Goal: Task Accomplishment & Management: Manage account settings

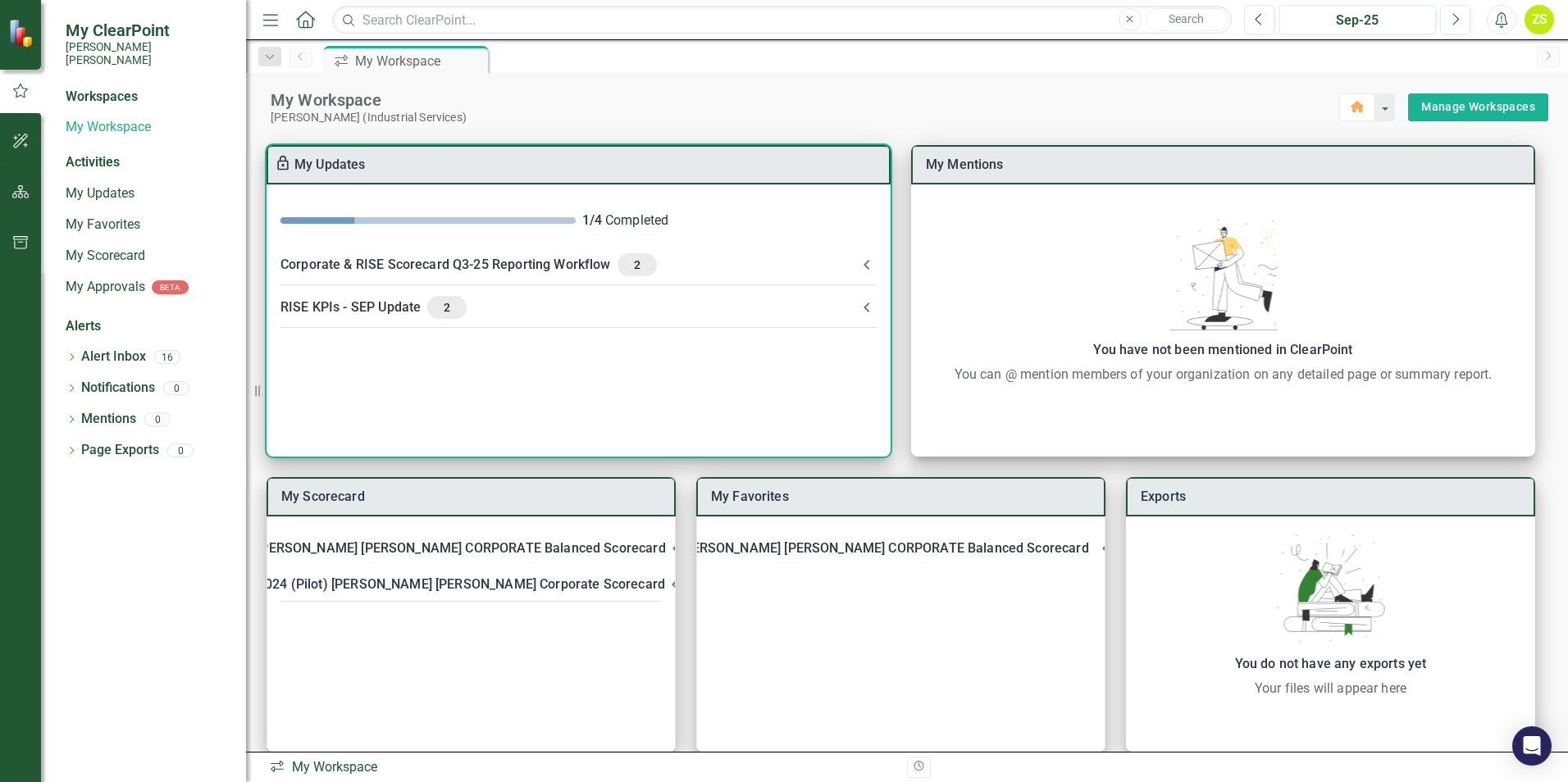
click at [852, 303] on div "RISE KPIs - SEP Update 2" at bounding box center [569, 308] width 577 height 23
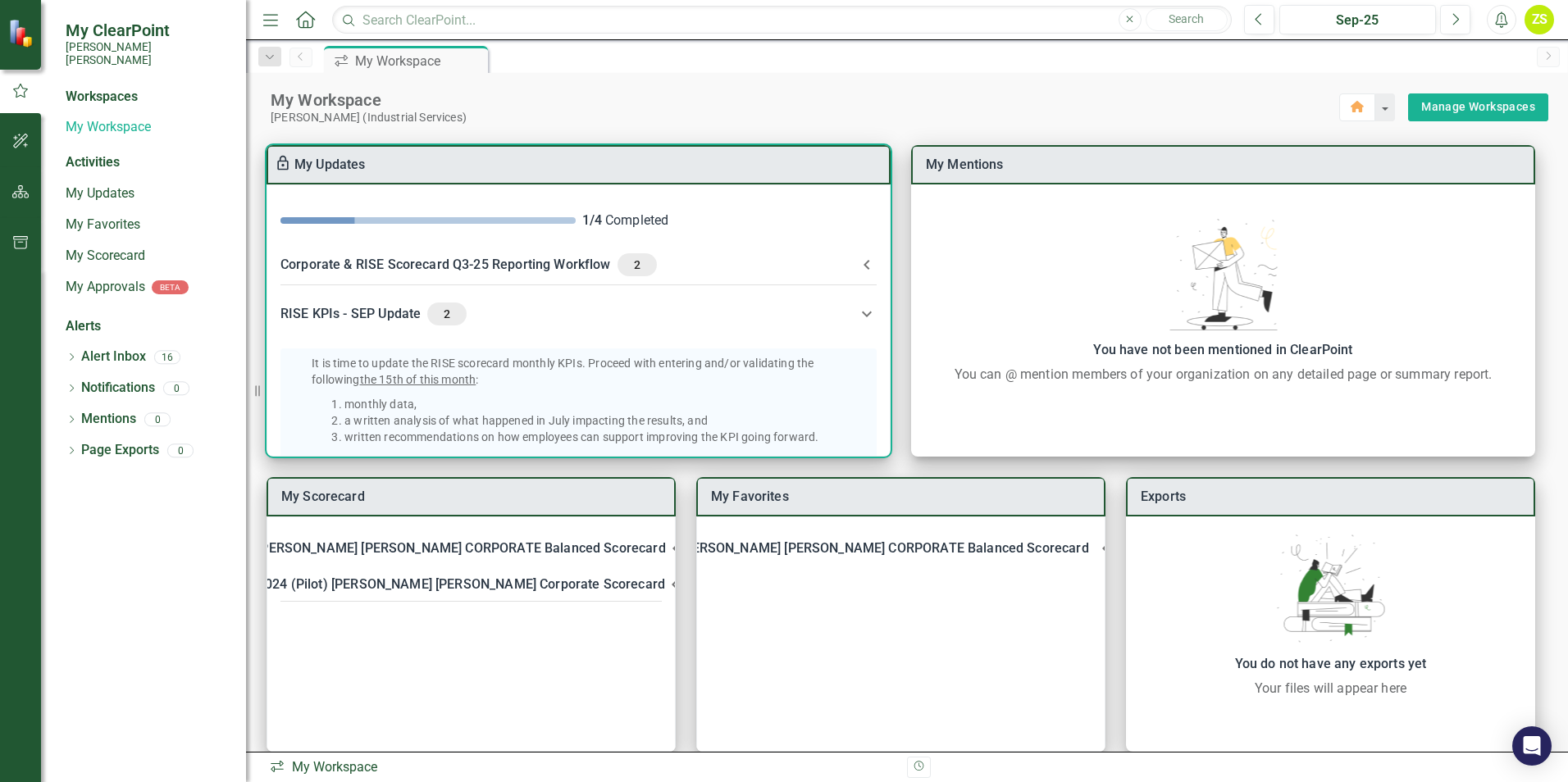
click at [857, 306] on icon at bounding box center [867, 314] width 19 height 19
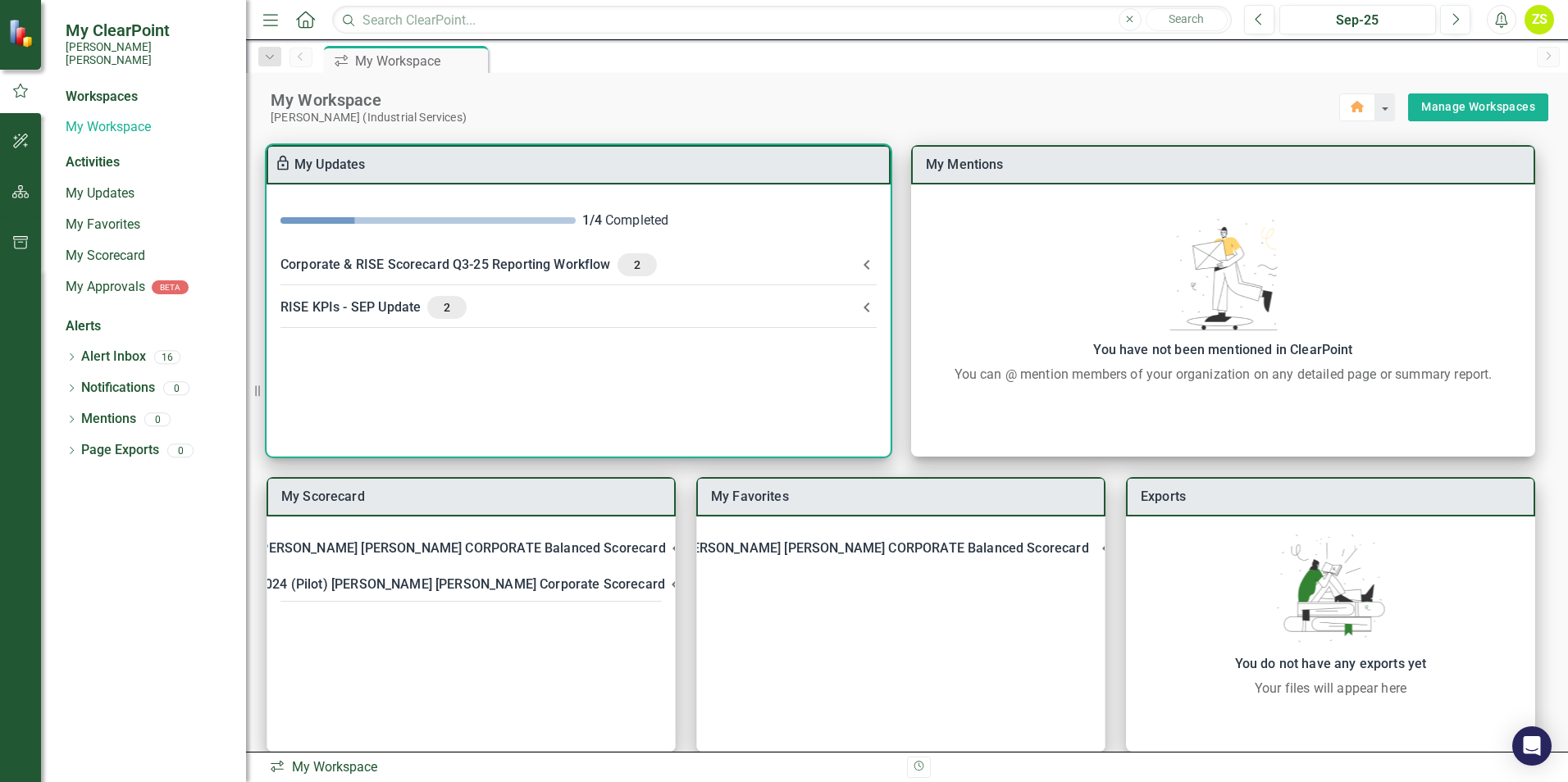
click at [804, 257] on div "Corporate & RISE Scorecard Q3-25 Reporting Workflow 2" at bounding box center [569, 265] width 577 height 23
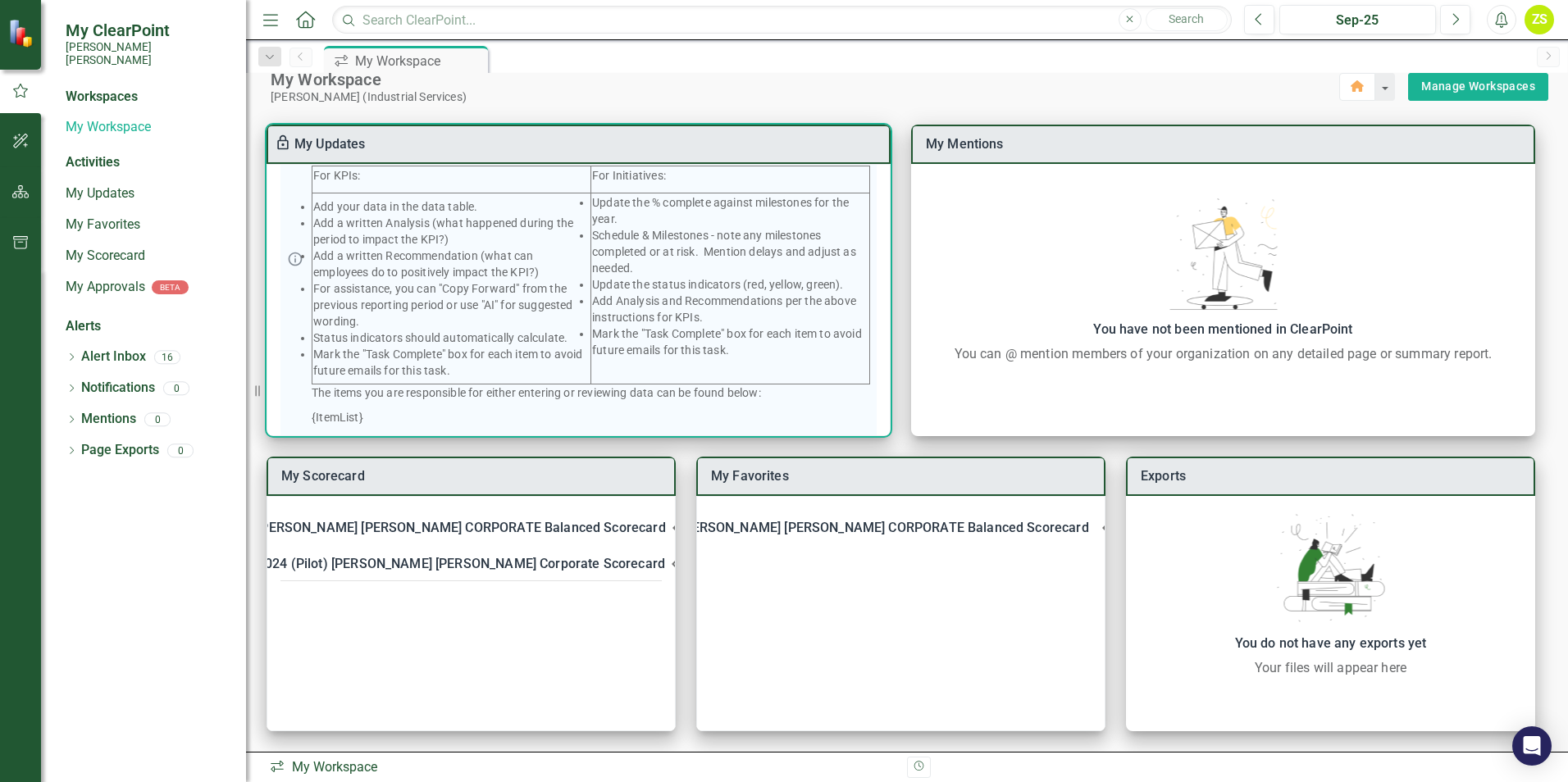
scroll to position [399, 0]
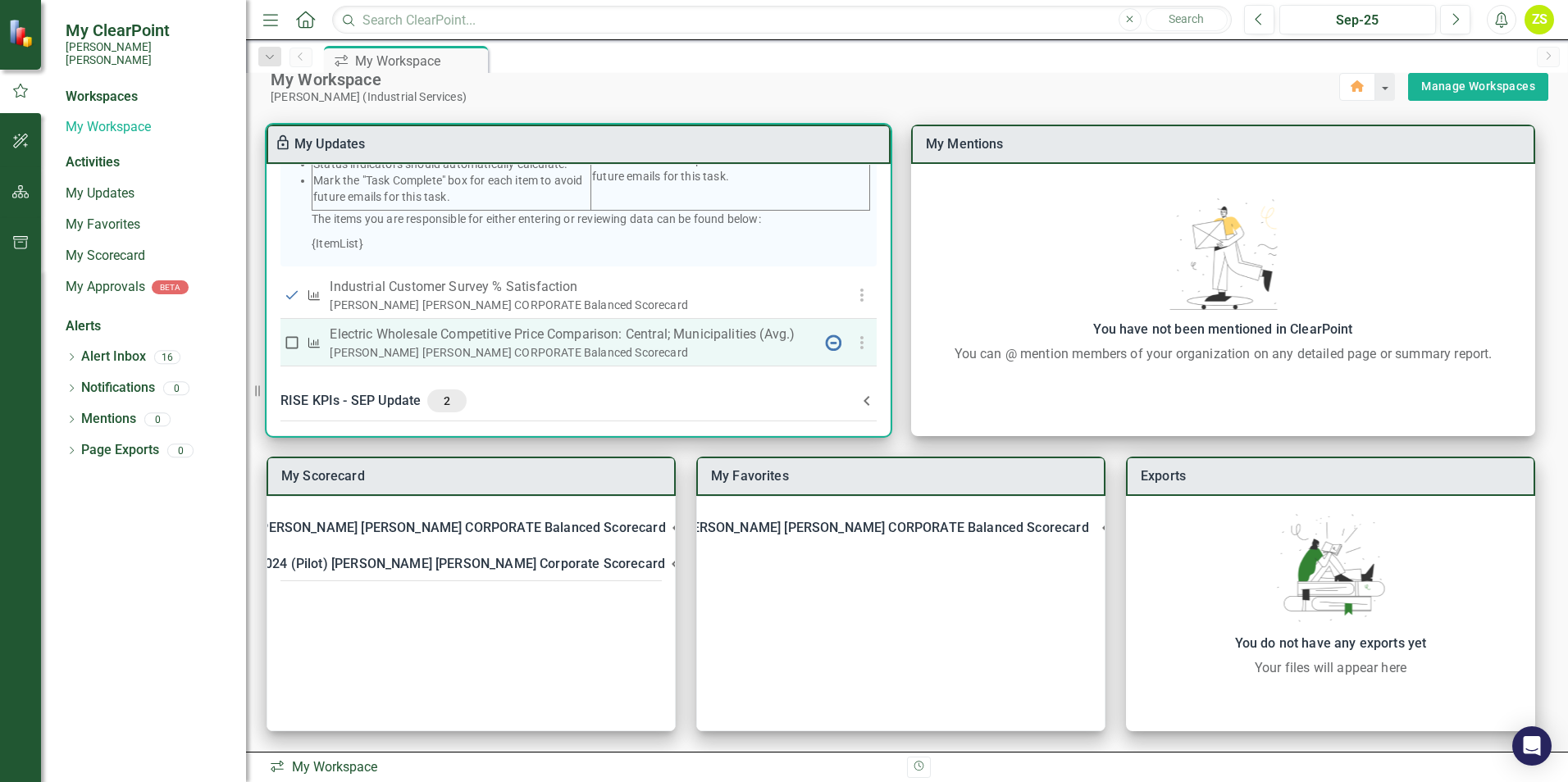
click at [506, 352] on div "[PERSON_NAME] [PERSON_NAME] CORPORATE Balanced Scorecard" at bounding box center [571, 353] width 483 height 17
click at [858, 346] on icon "button" at bounding box center [862, 343] width 19 height 19
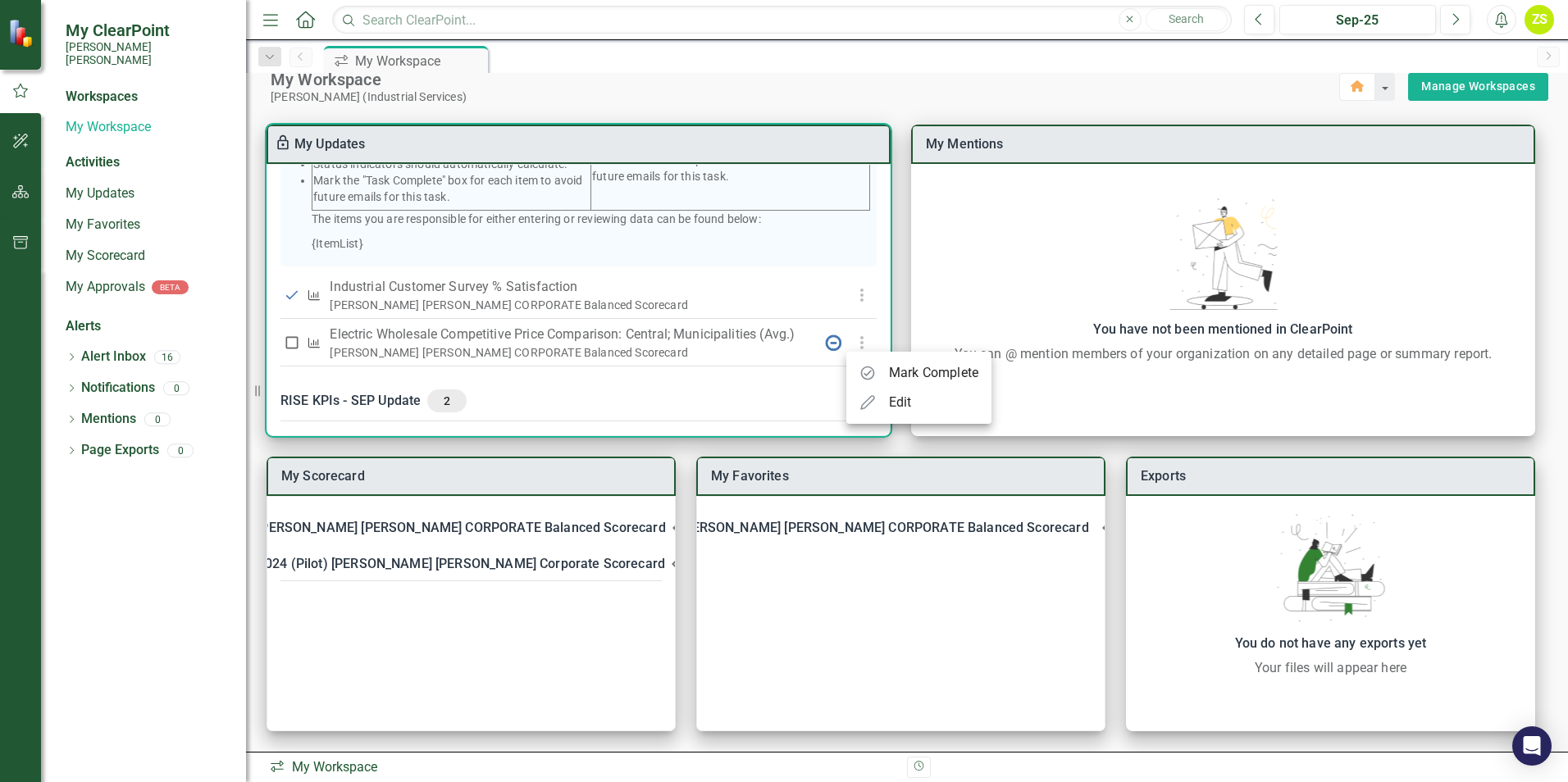
click at [703, 393] on div at bounding box center [784, 391] width 1568 height 782
click at [803, 396] on div "RISE KPIs - SEP Update 2" at bounding box center [569, 401] width 577 height 23
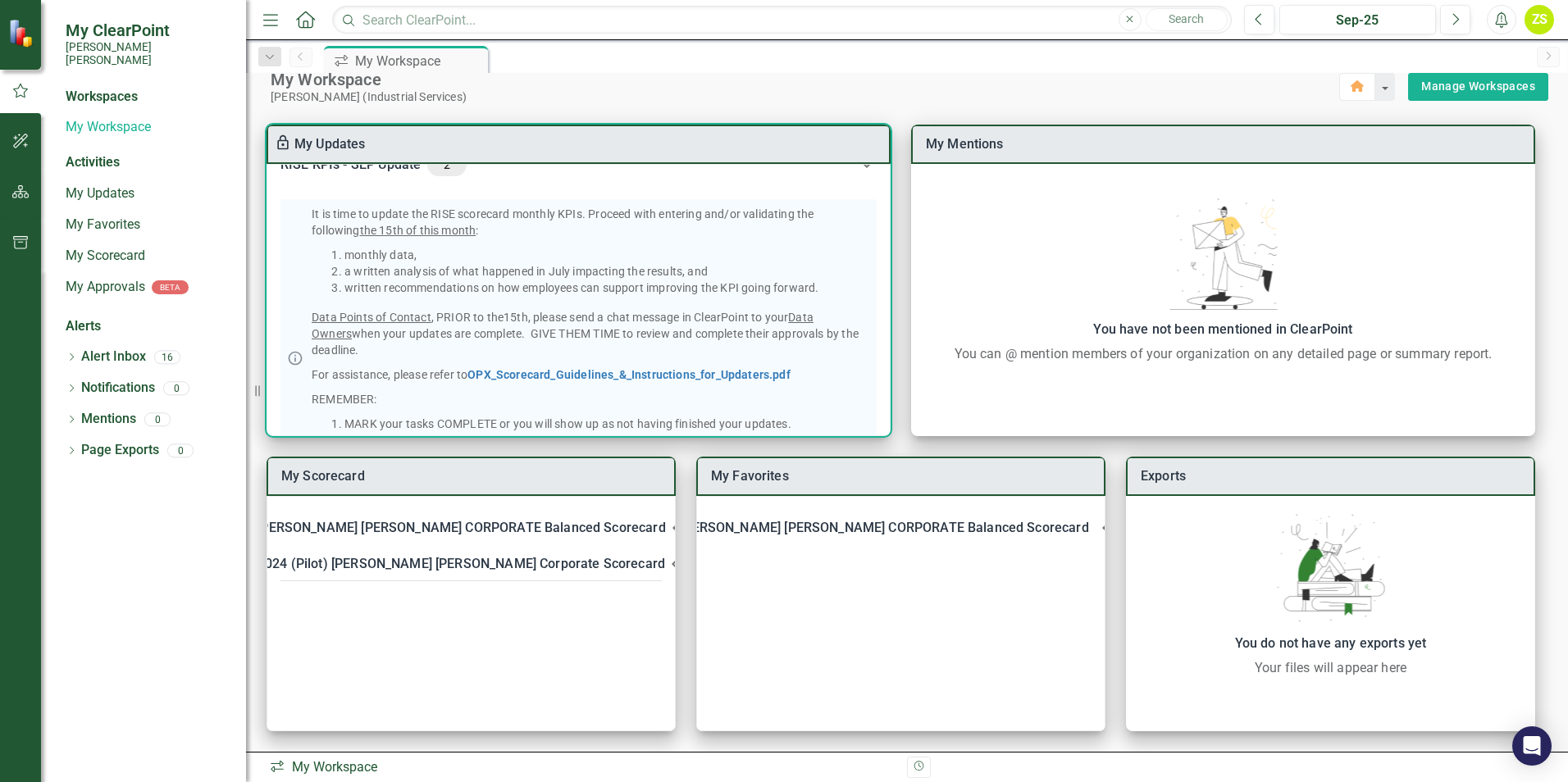
scroll to position [850, 0]
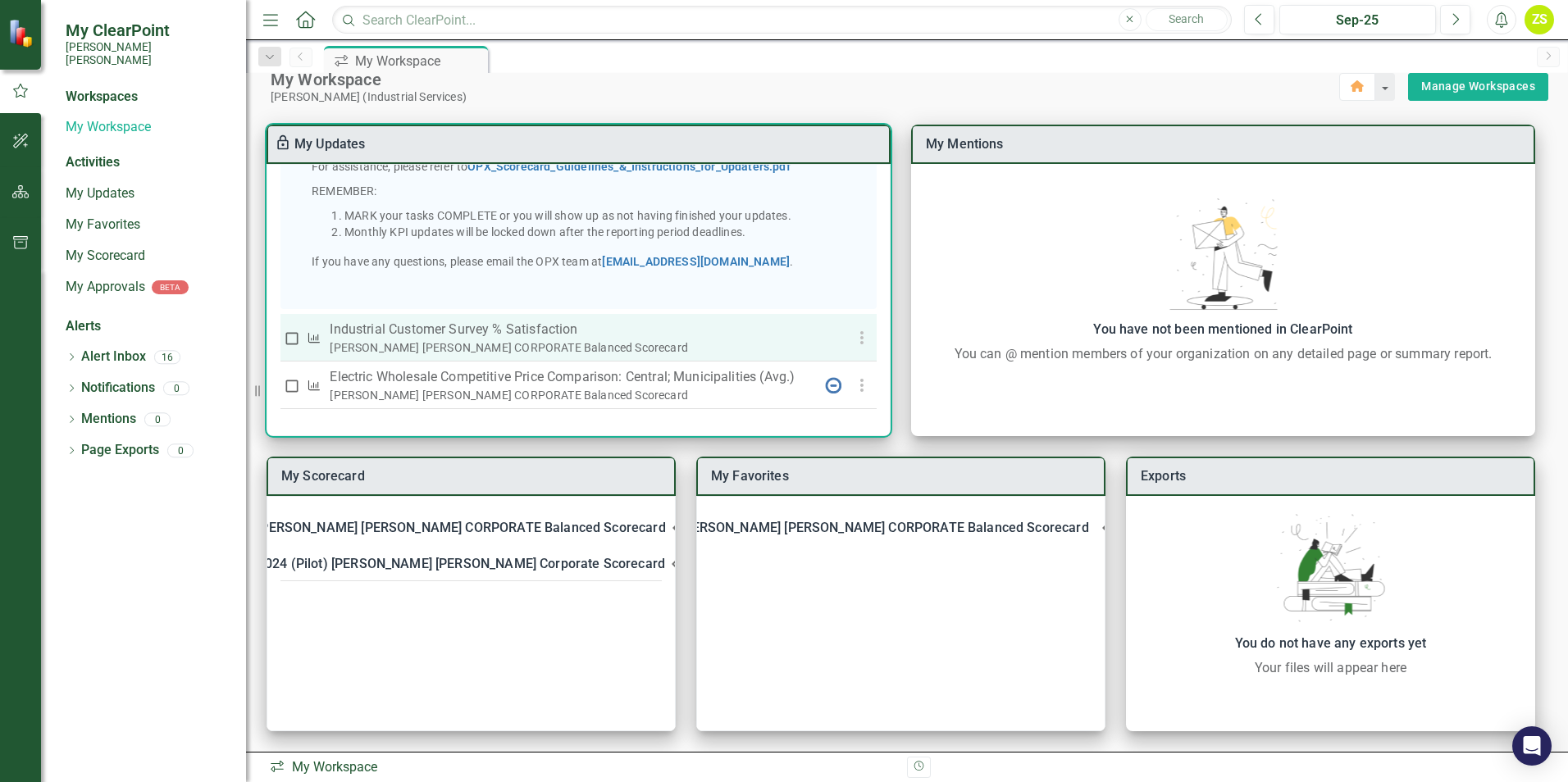
click at [454, 332] on p "Industrial Customer Survey % Satisfaction​" at bounding box center [571, 329] width 483 height 19
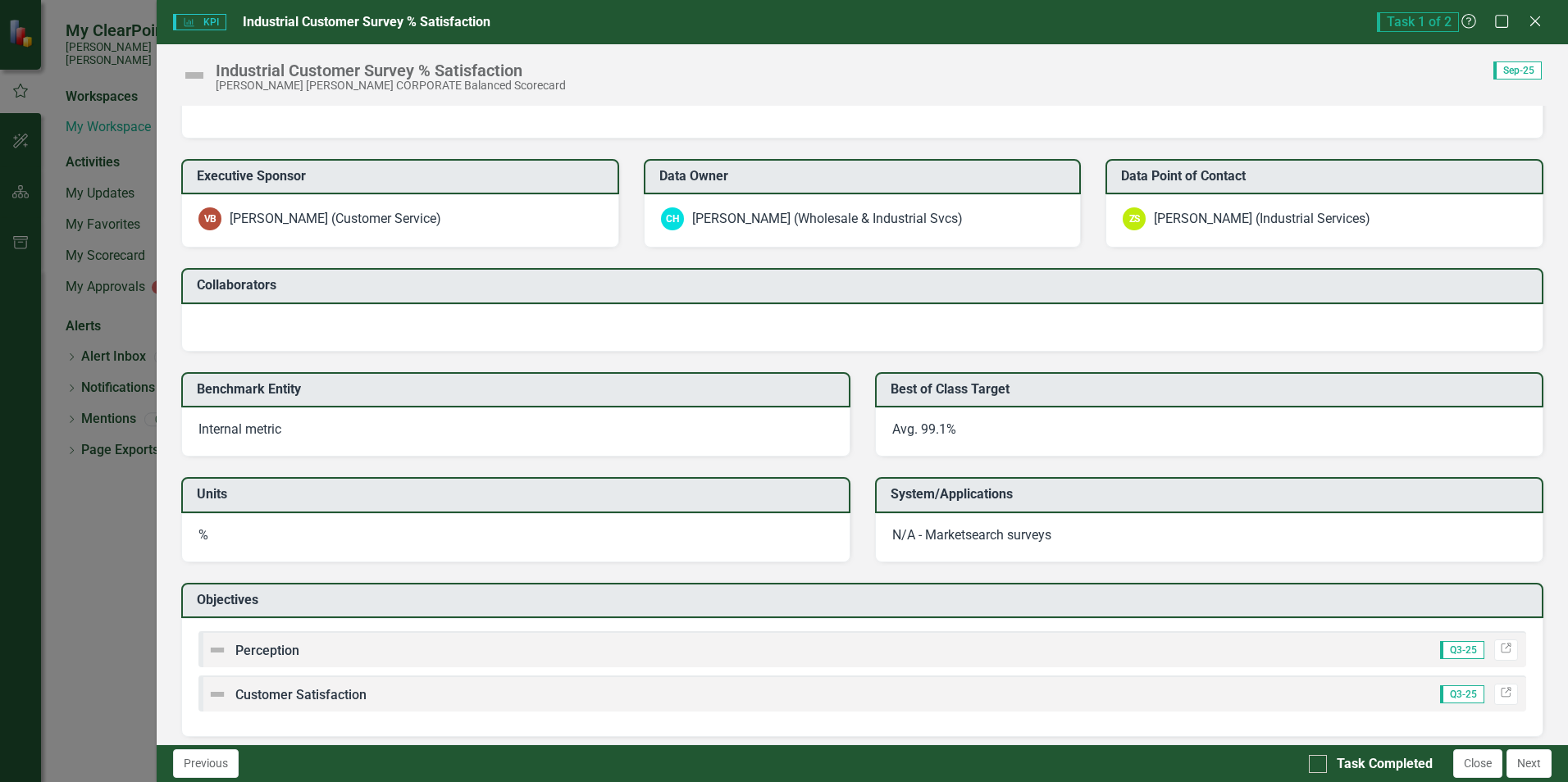
scroll to position [1096, 0]
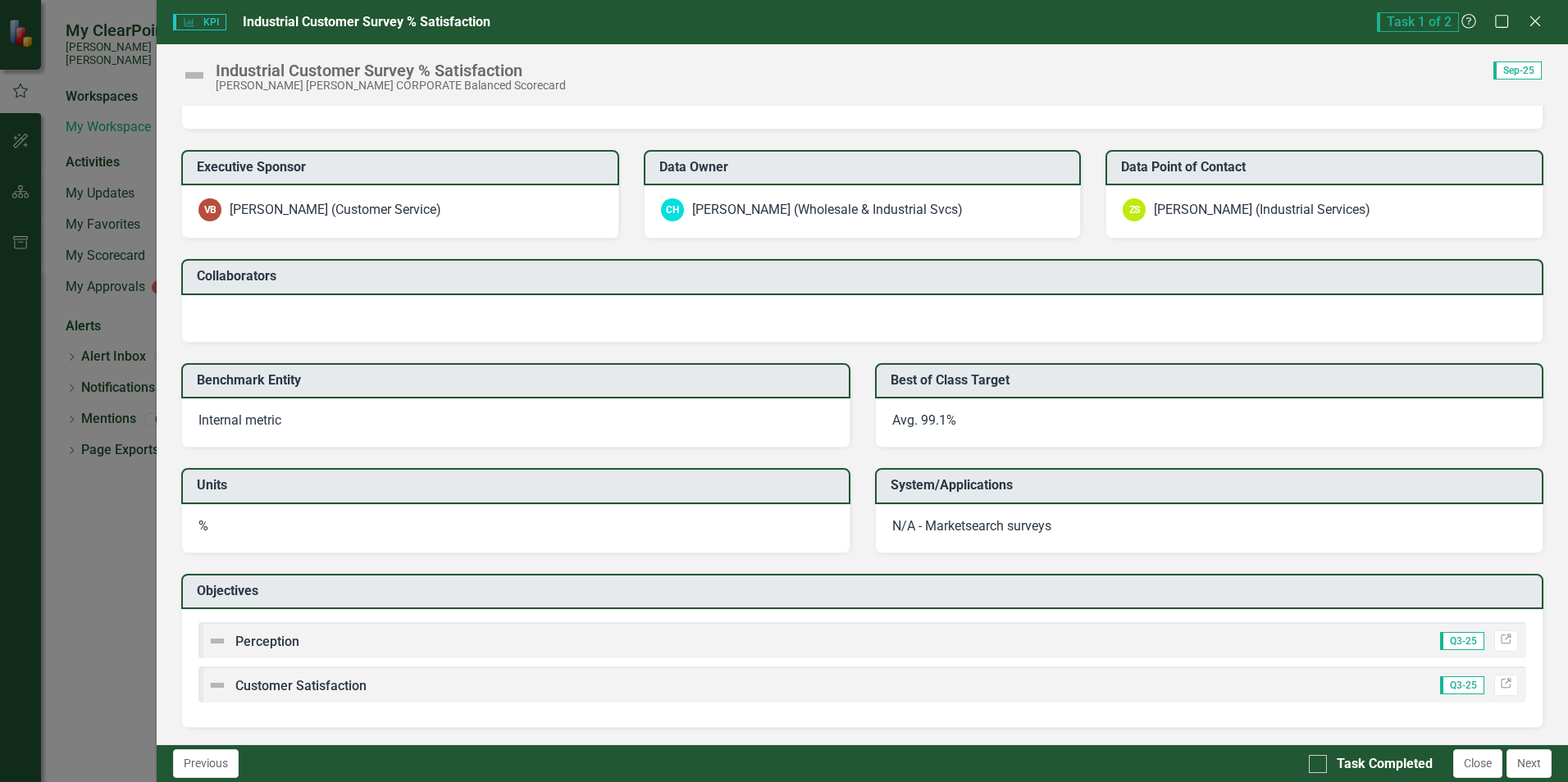
click at [131, 526] on div "KPI KPI Industrial Customer Survey % Satisfaction​ Task 1 of 2 Help Maximize Cl…" at bounding box center [784, 391] width 1568 height 782
click at [1537, 19] on icon at bounding box center [1534, 20] width 13 height 13
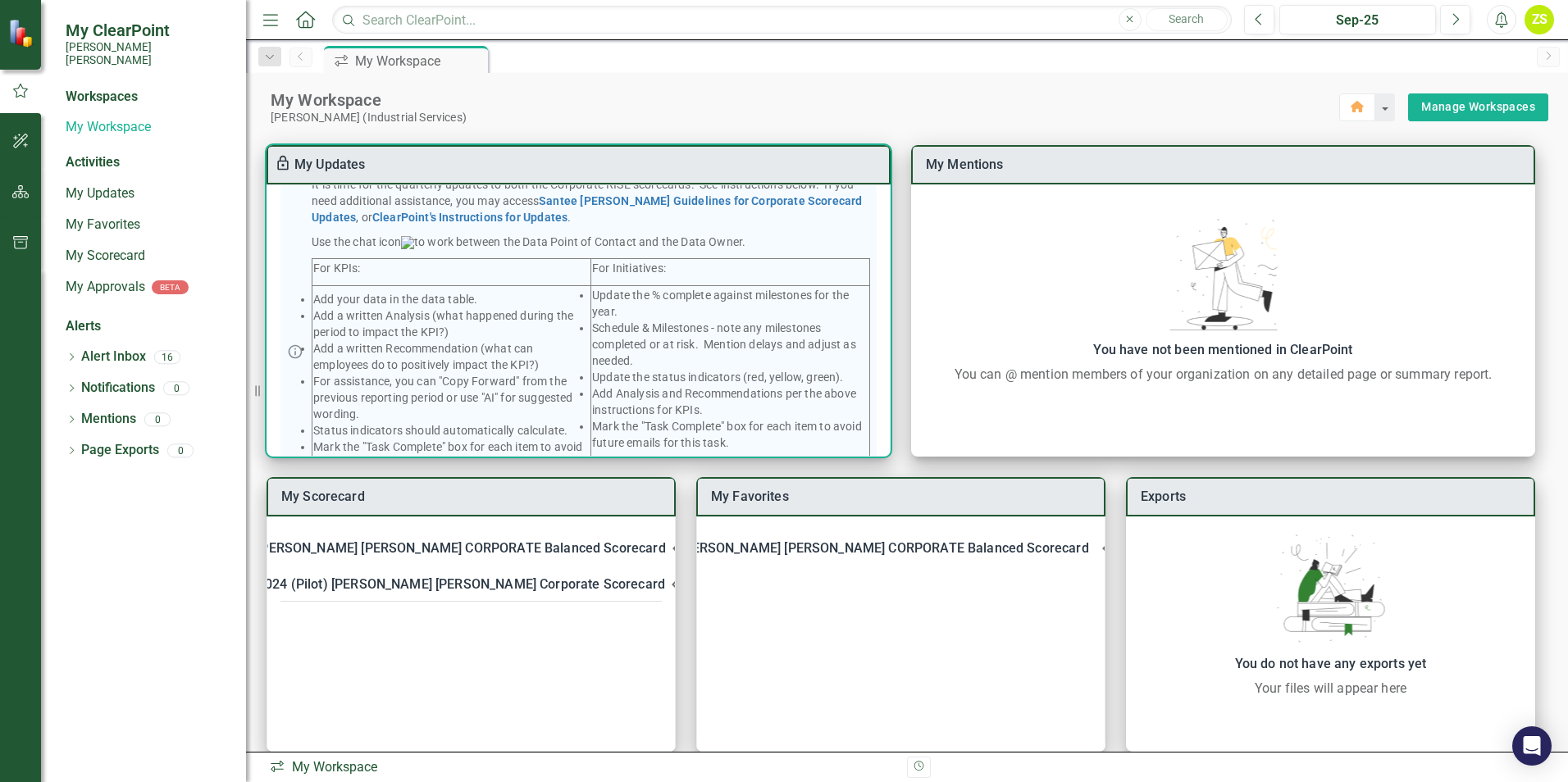
scroll to position [0, 0]
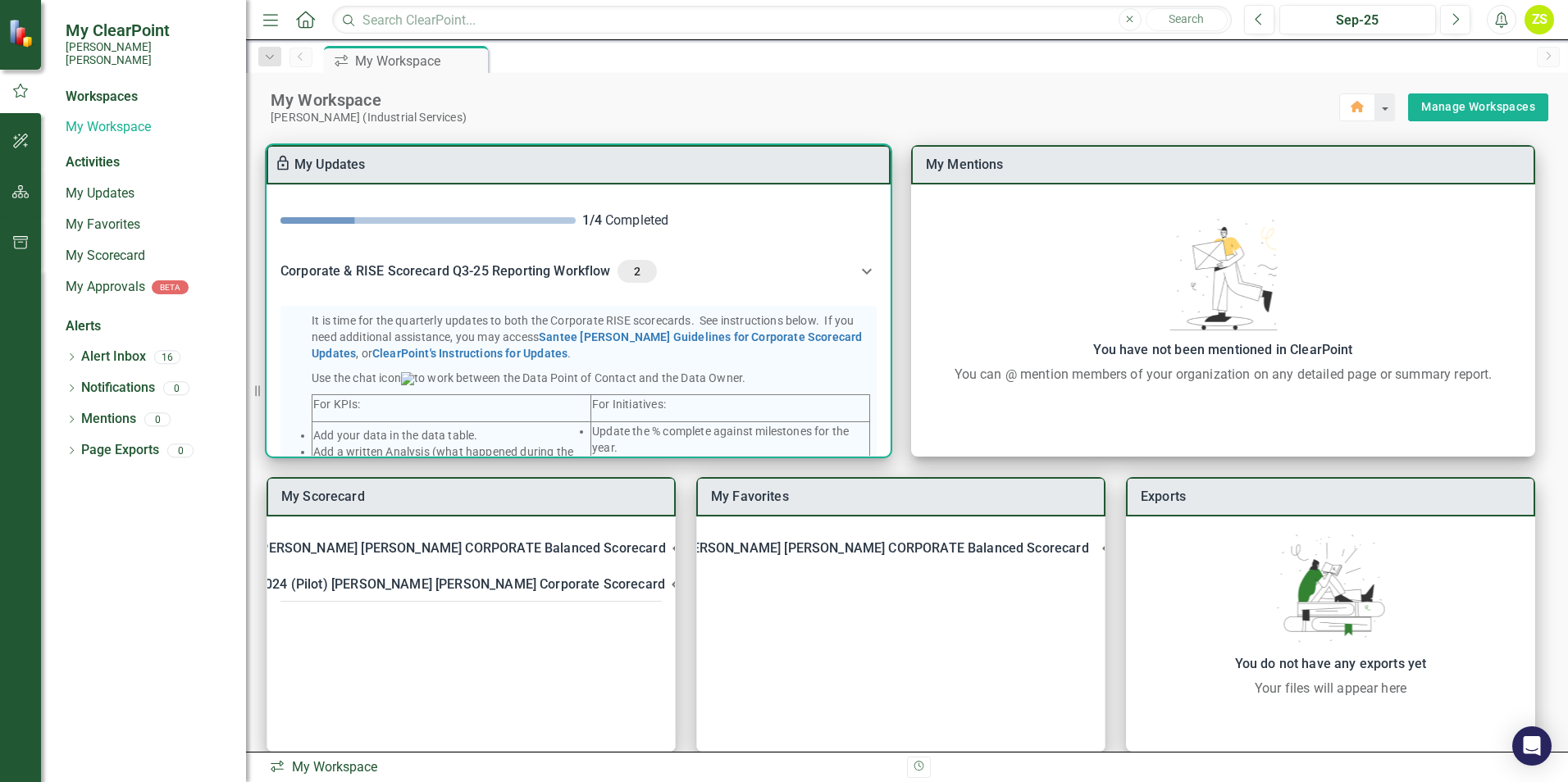
click at [864, 272] on icon at bounding box center [867, 271] width 10 height 6
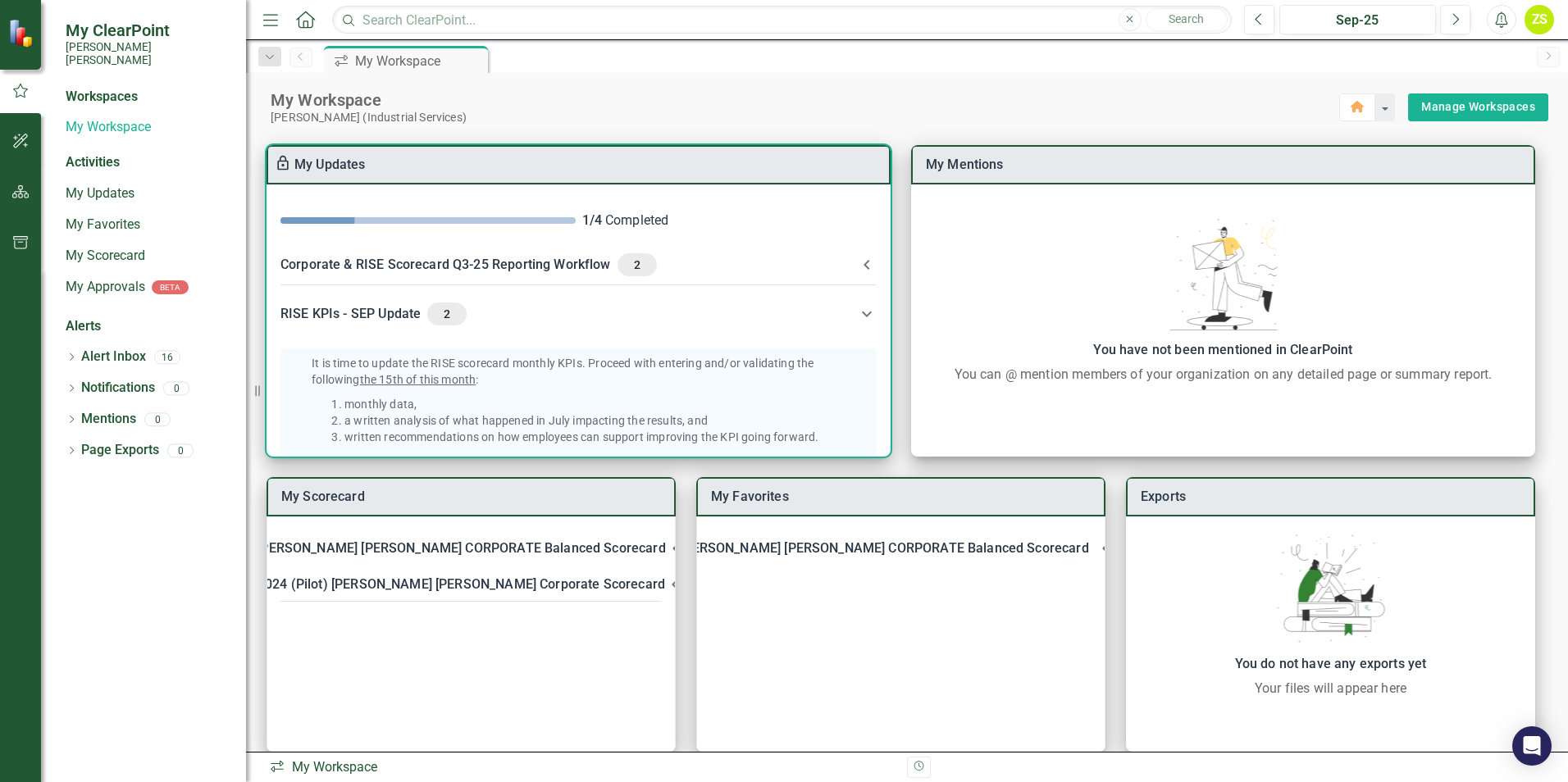
click at [863, 272] on icon at bounding box center [867, 265] width 19 height 19
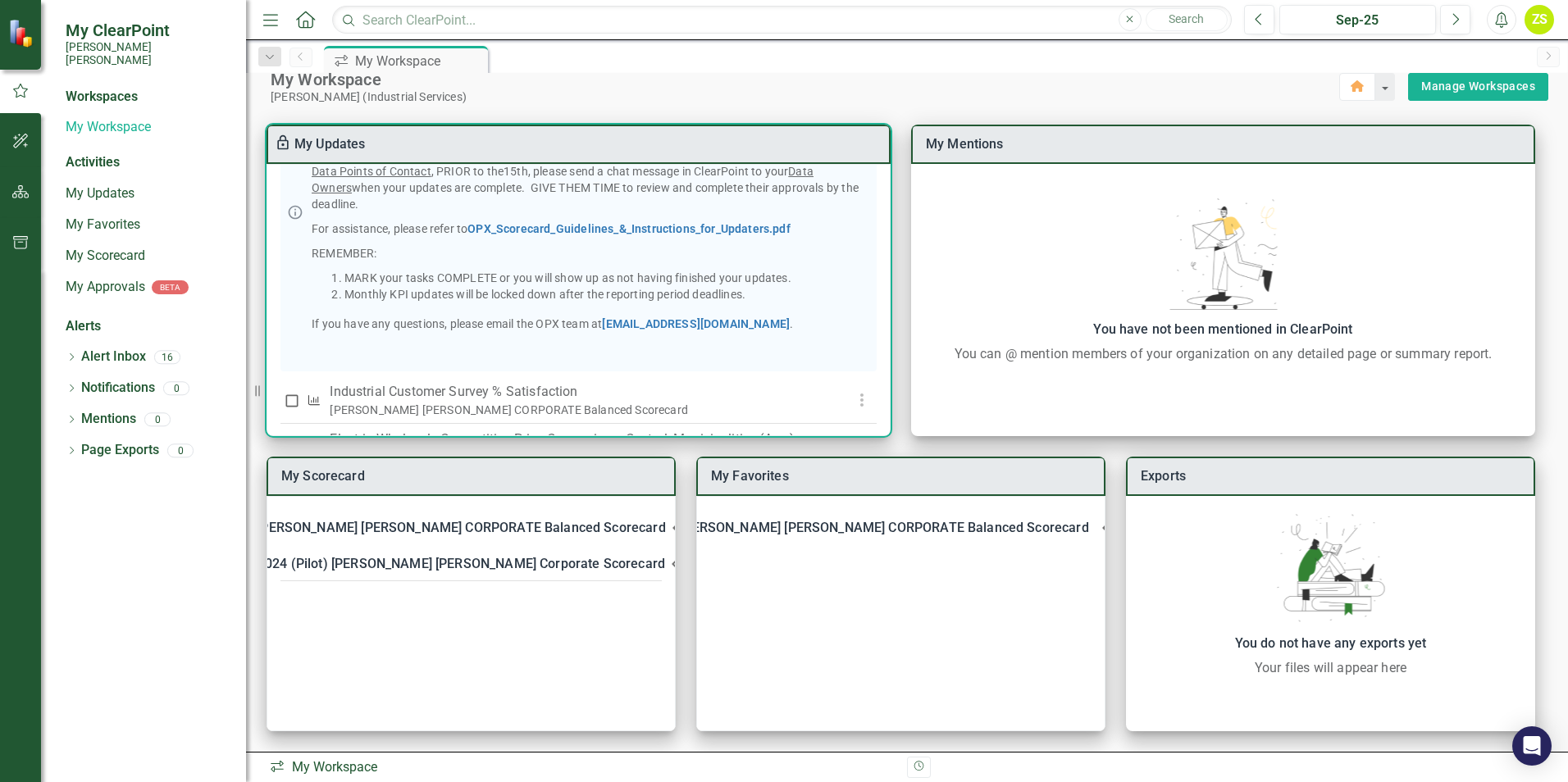
scroll to position [850, 0]
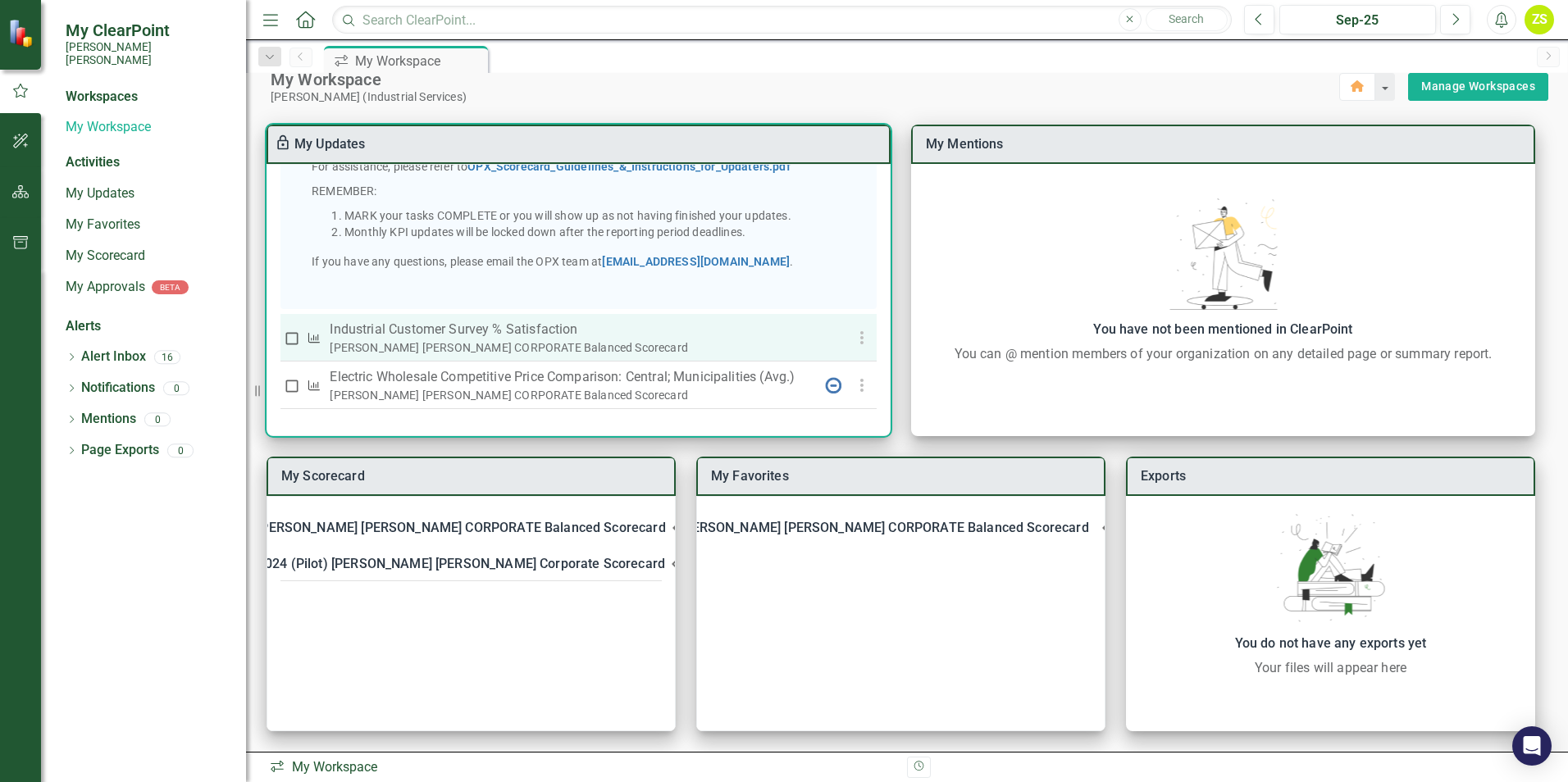
click at [459, 330] on p "Industrial Customer Survey % Satisfaction​" at bounding box center [571, 329] width 483 height 19
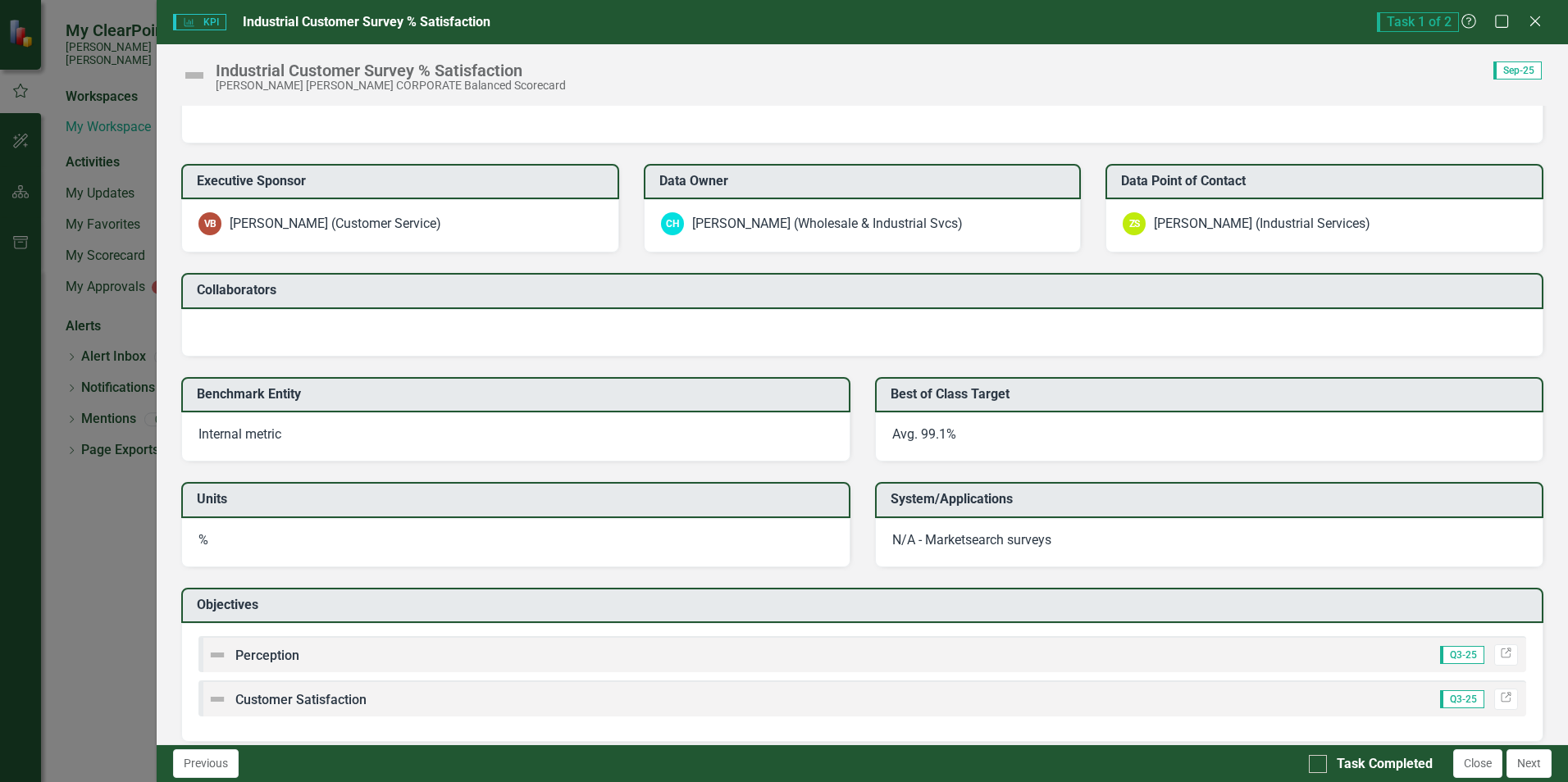
scroll to position [1096, 0]
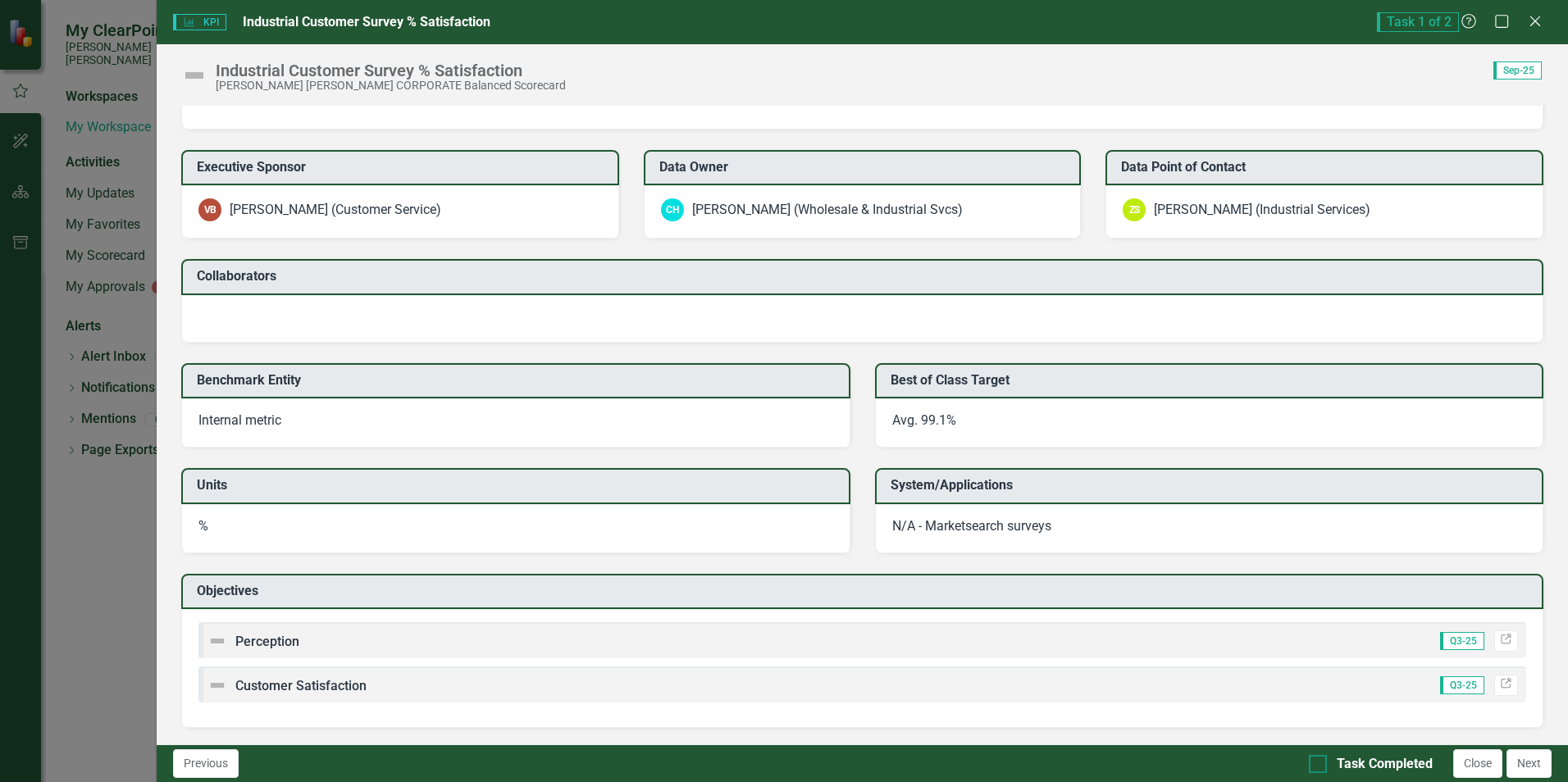
click at [1315, 764] on input "Task Completed" at bounding box center [1314, 760] width 11 height 11
checkbox input "true"
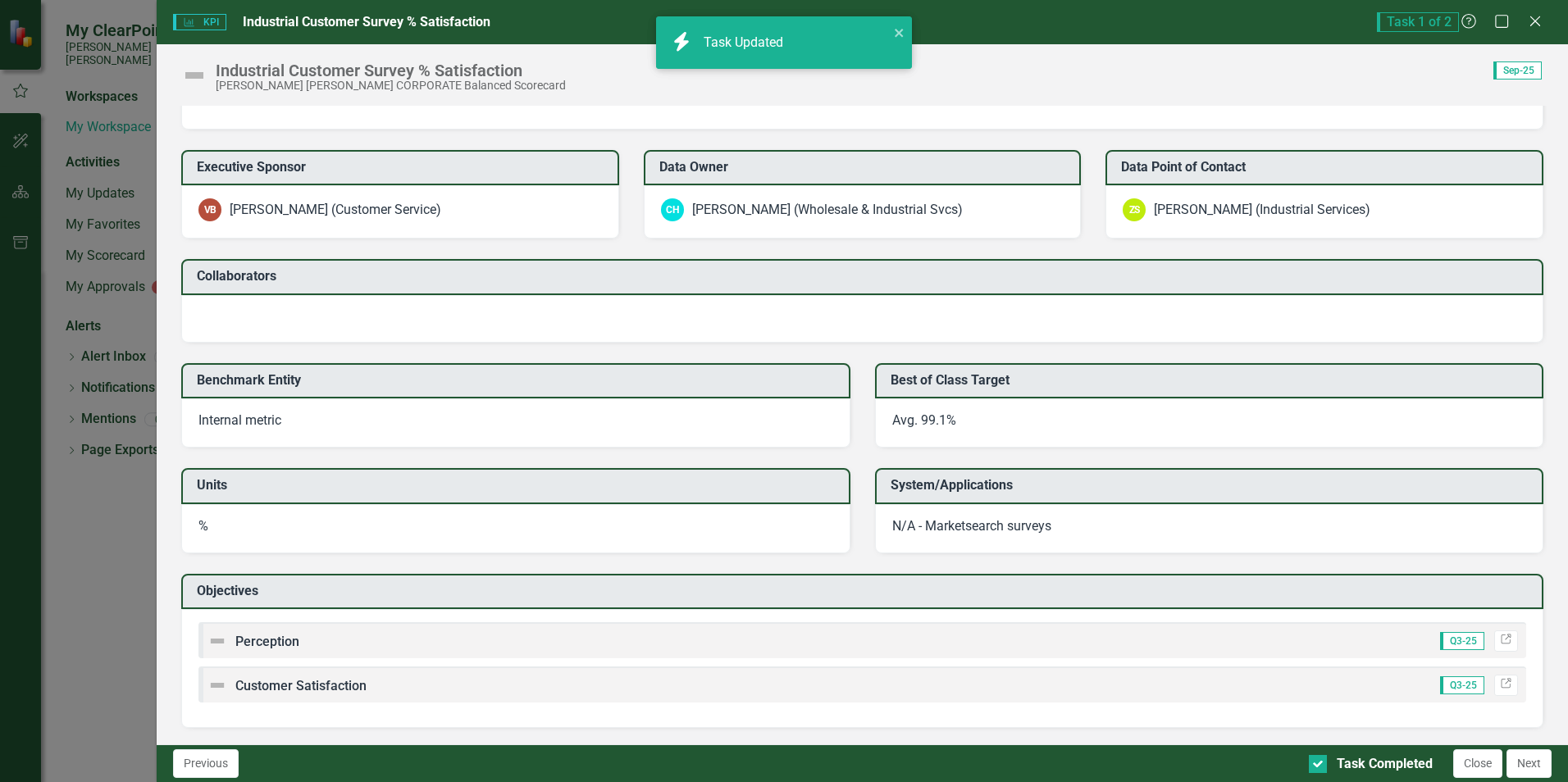
checkbox input "true"
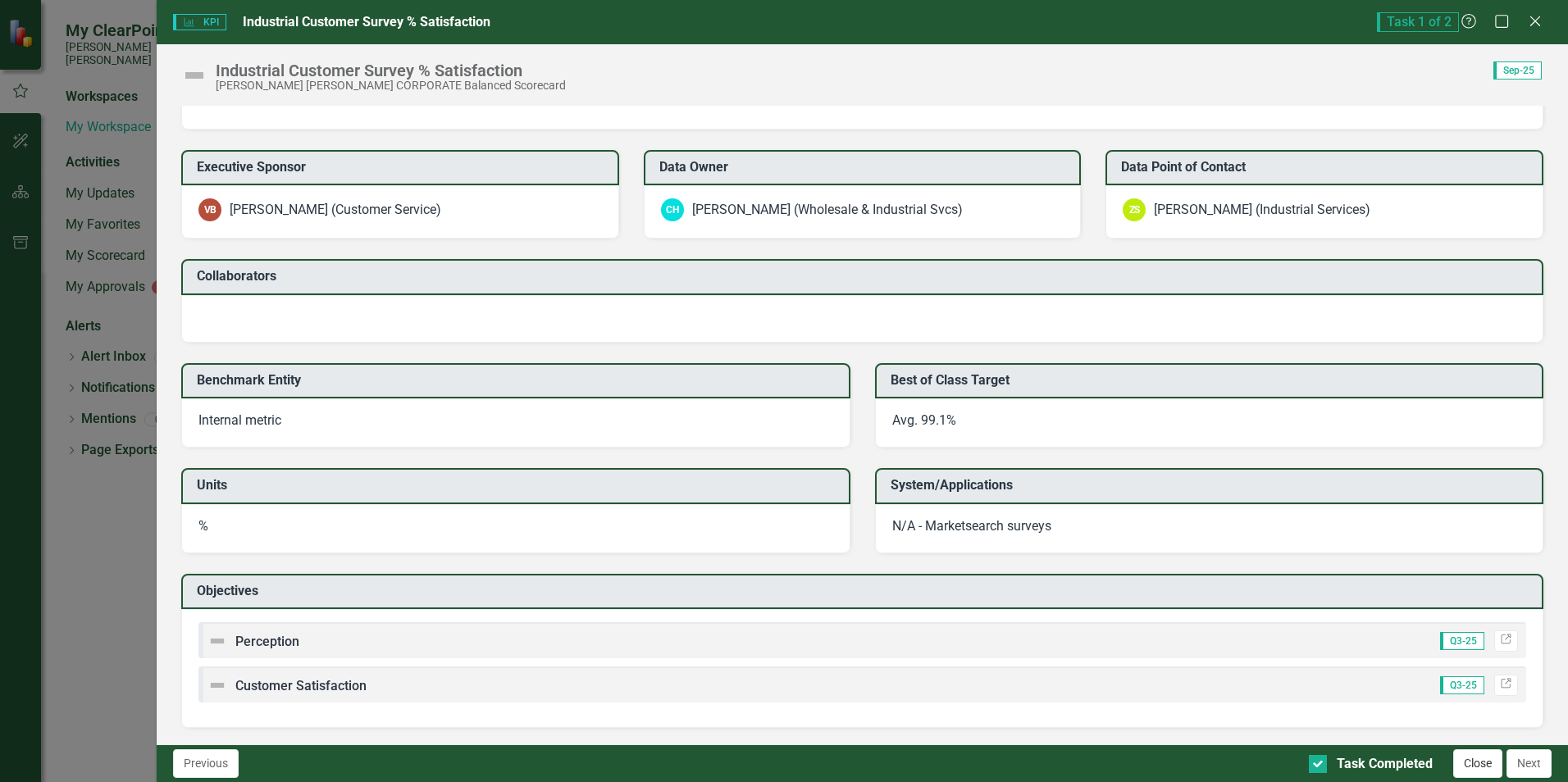
click at [1478, 770] on button "Close" at bounding box center [1477, 763] width 50 height 28
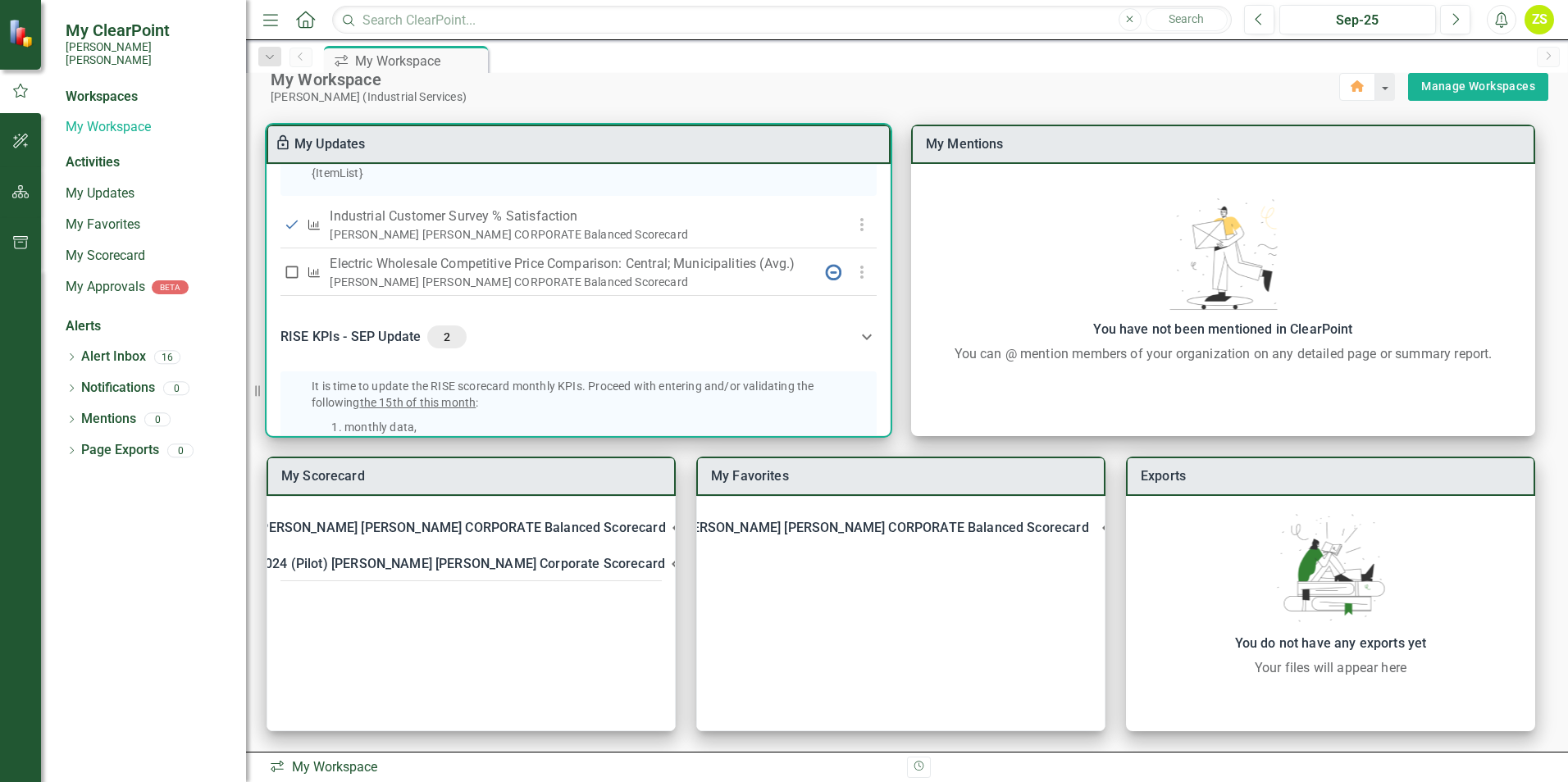
scroll to position [440, 0]
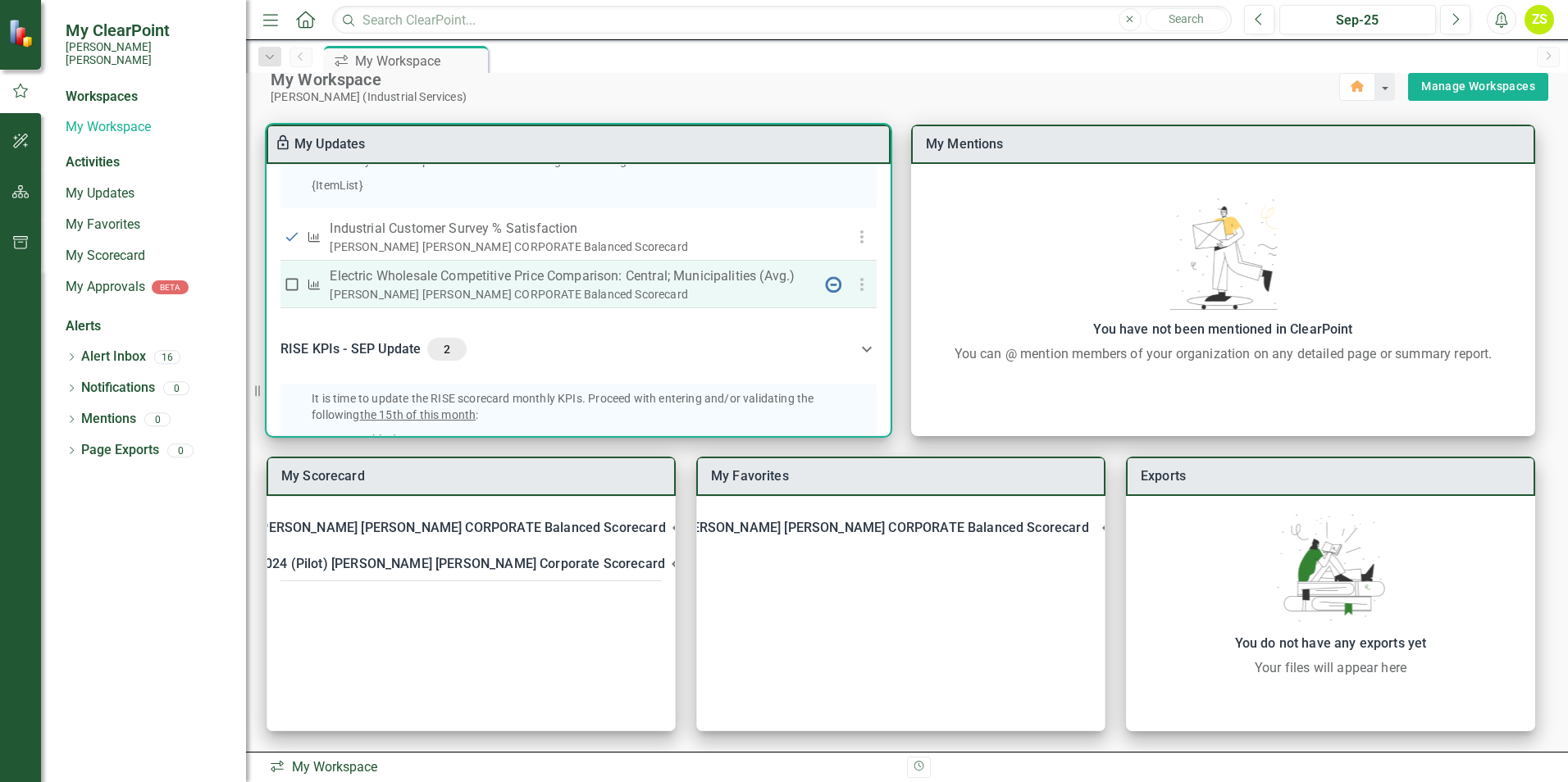
click at [514, 286] on p "Electric Wholesale Competitive Price Comparison: Central; Municipalities (Avg.)" at bounding box center [571, 277] width 483 height 19
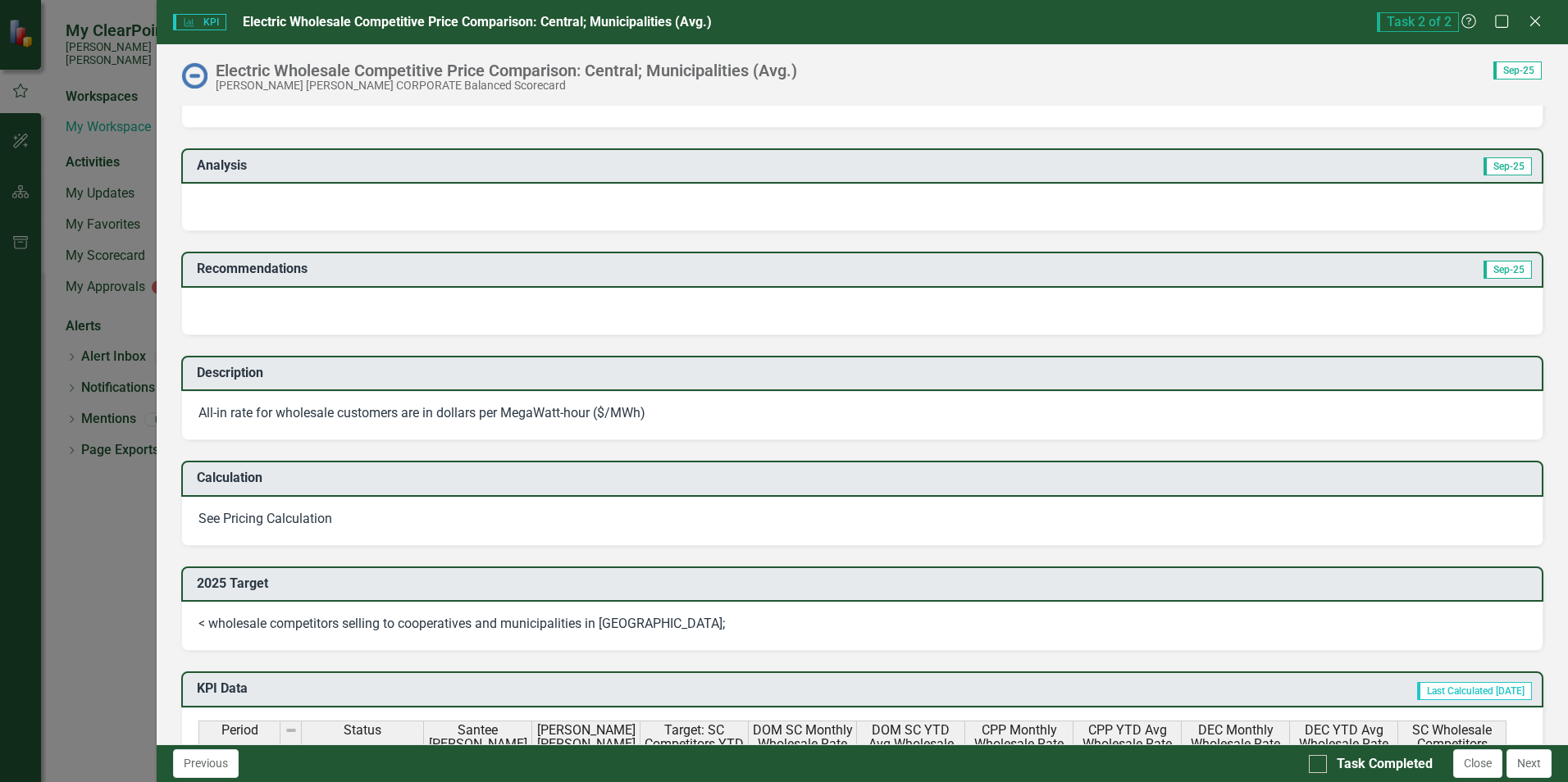
scroll to position [864, 0]
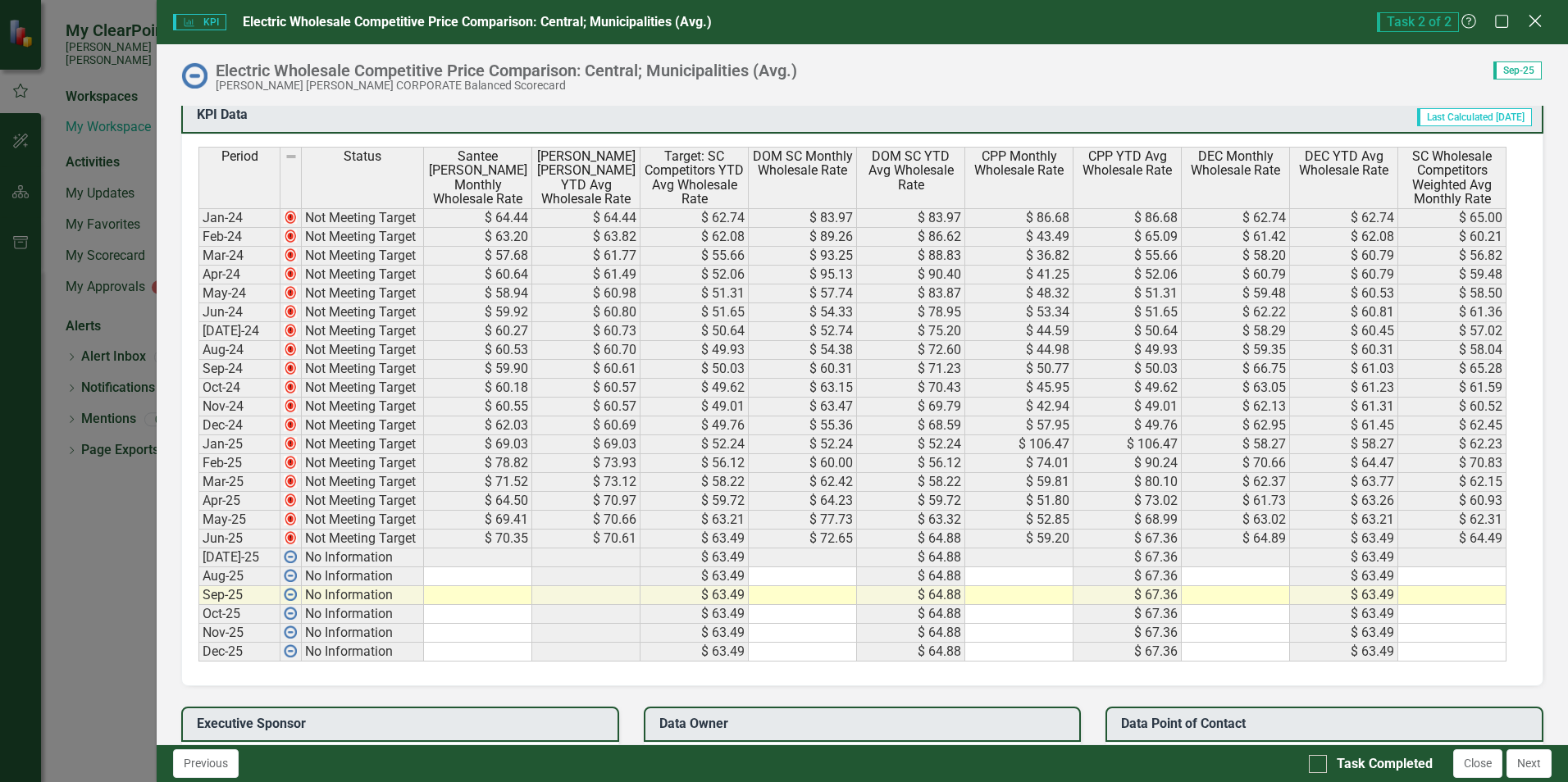
click at [1527, 16] on icon "Close" at bounding box center [1534, 20] width 20 height 16
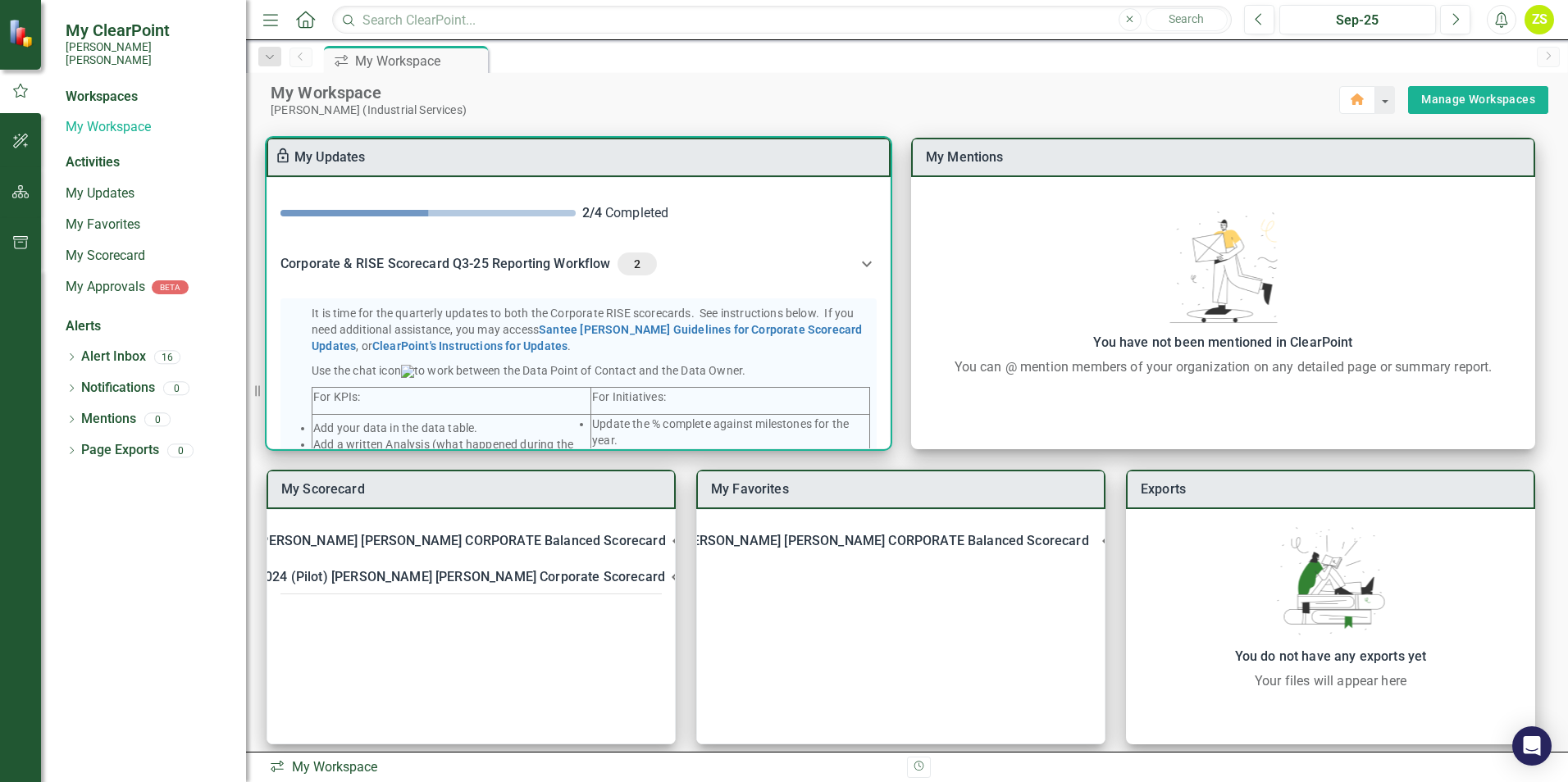
scroll to position [0, 0]
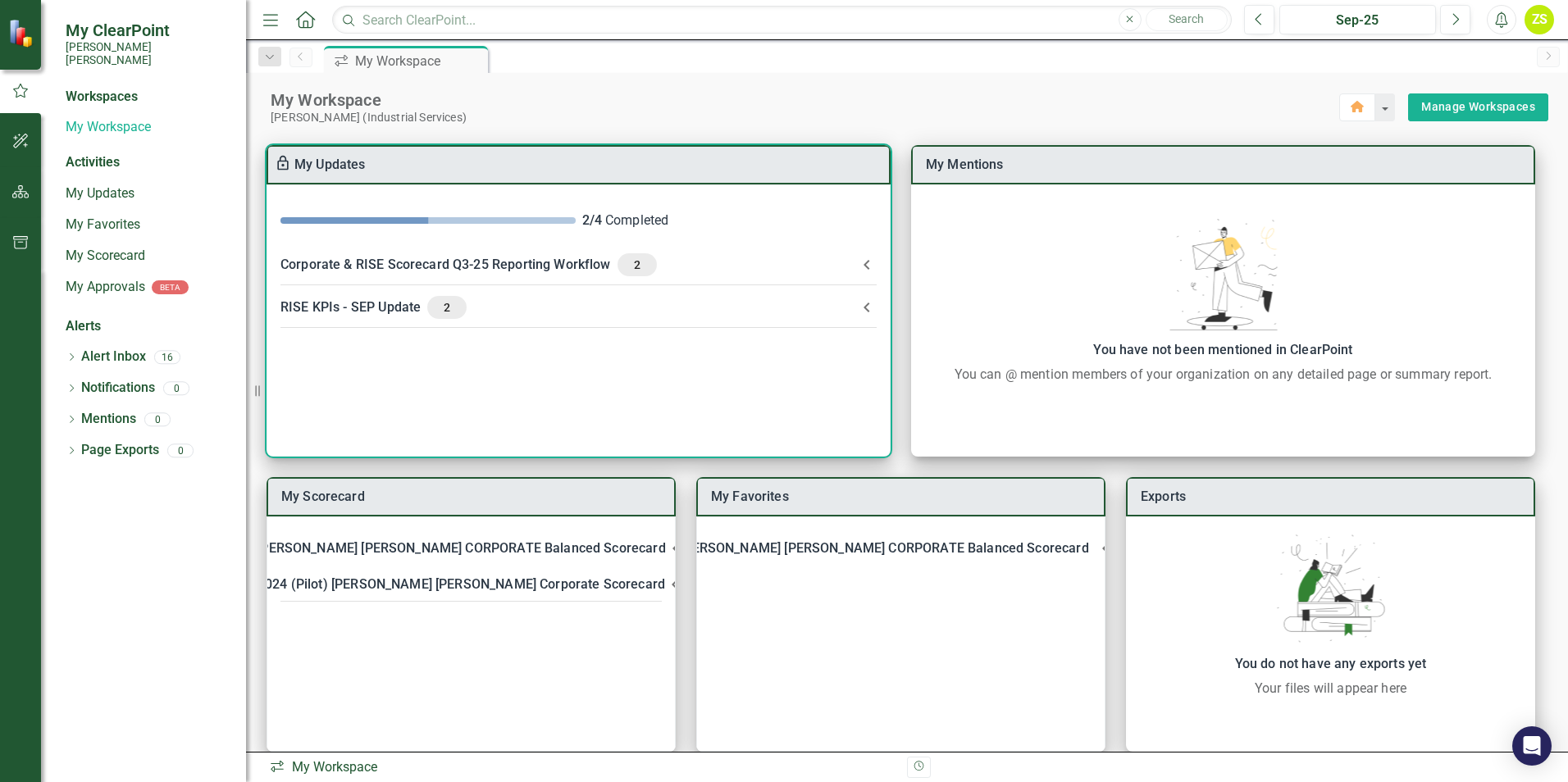
click at [544, 259] on div "Corporate & RISE Scorecard Q3-25 Reporting Workflow 2" at bounding box center [569, 265] width 577 height 23
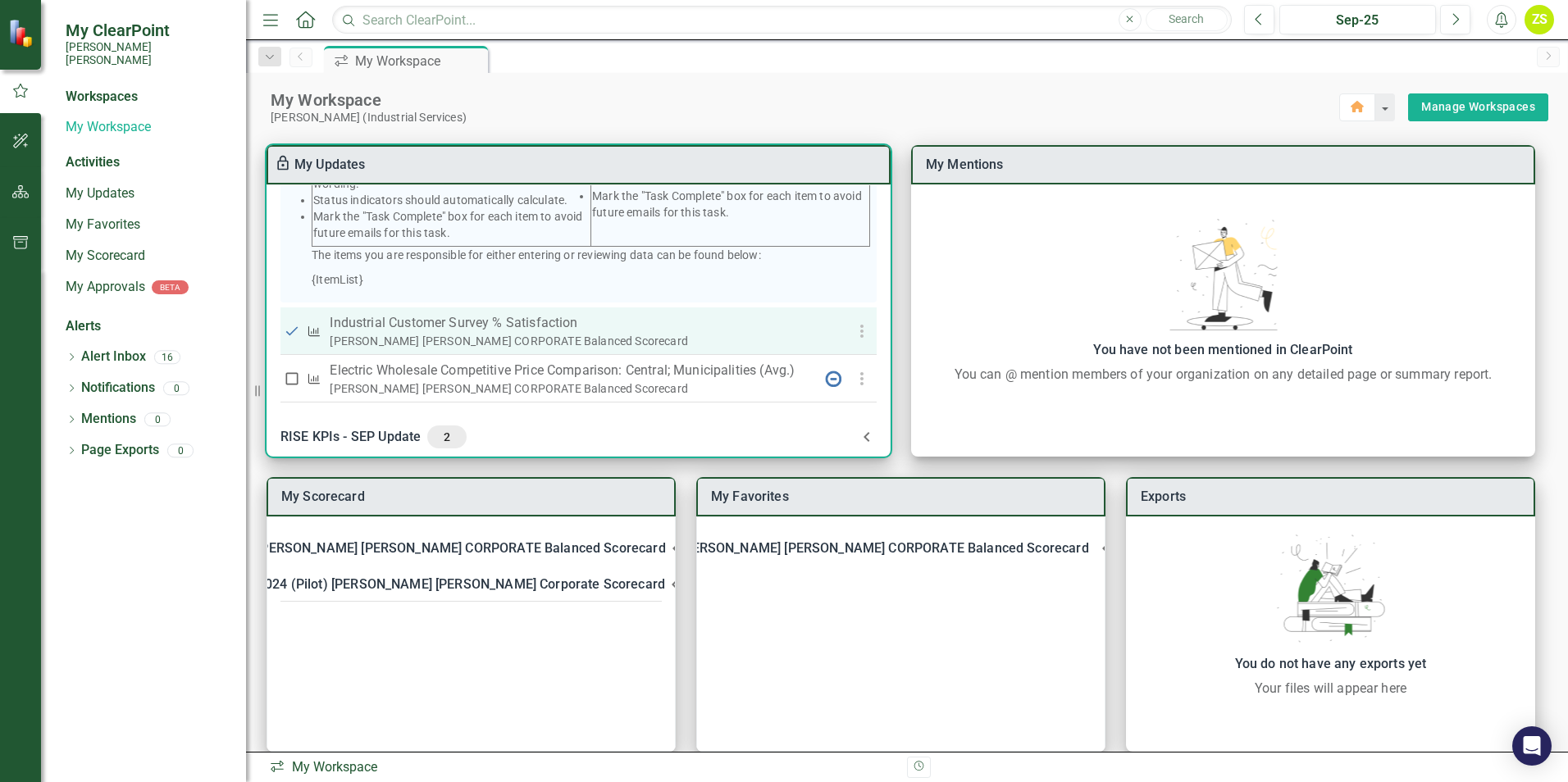
scroll to position [399, 0]
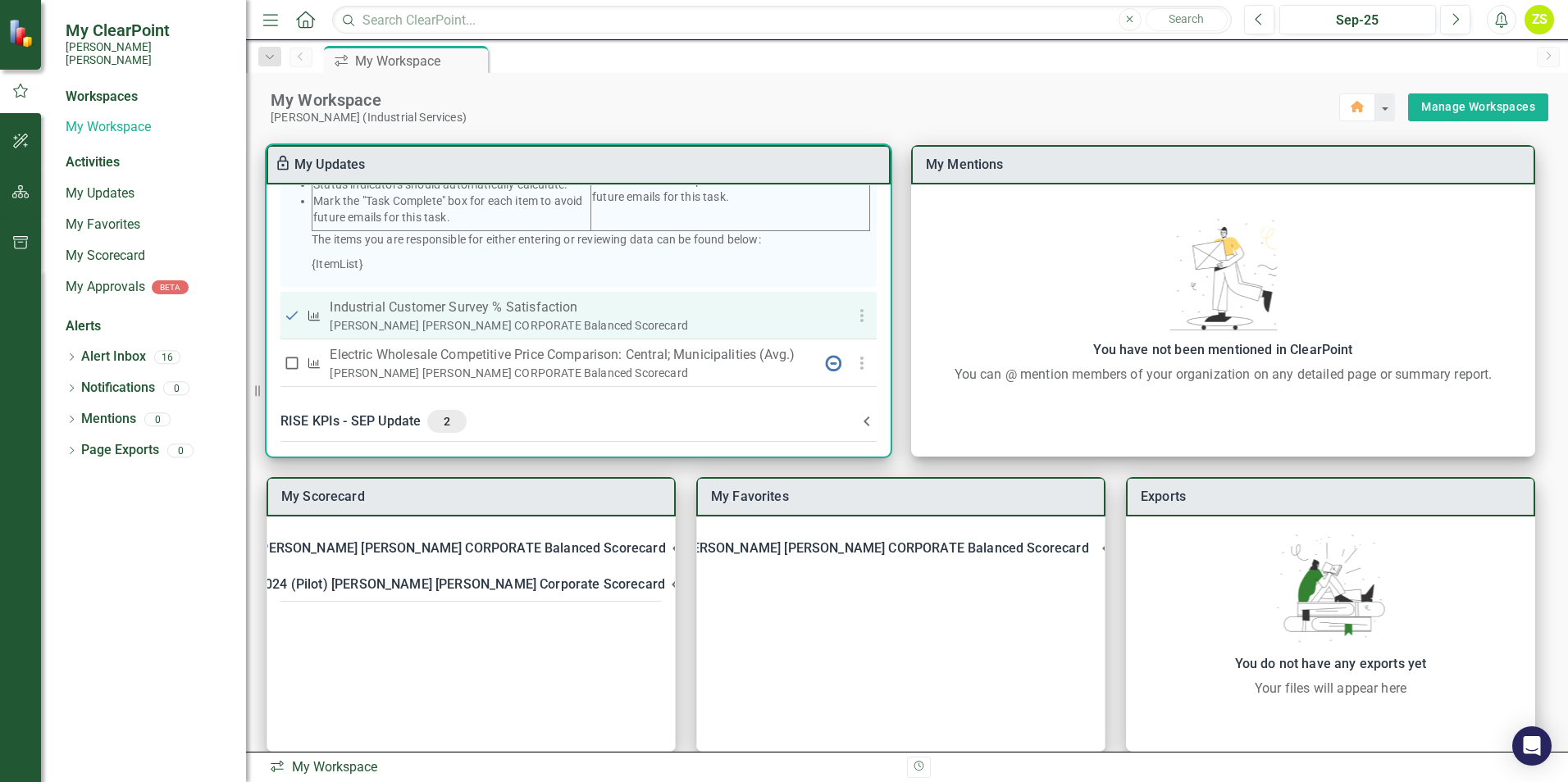
click at [432, 314] on p "Industrial Customer Survey % Satisfaction​" at bounding box center [571, 308] width 483 height 19
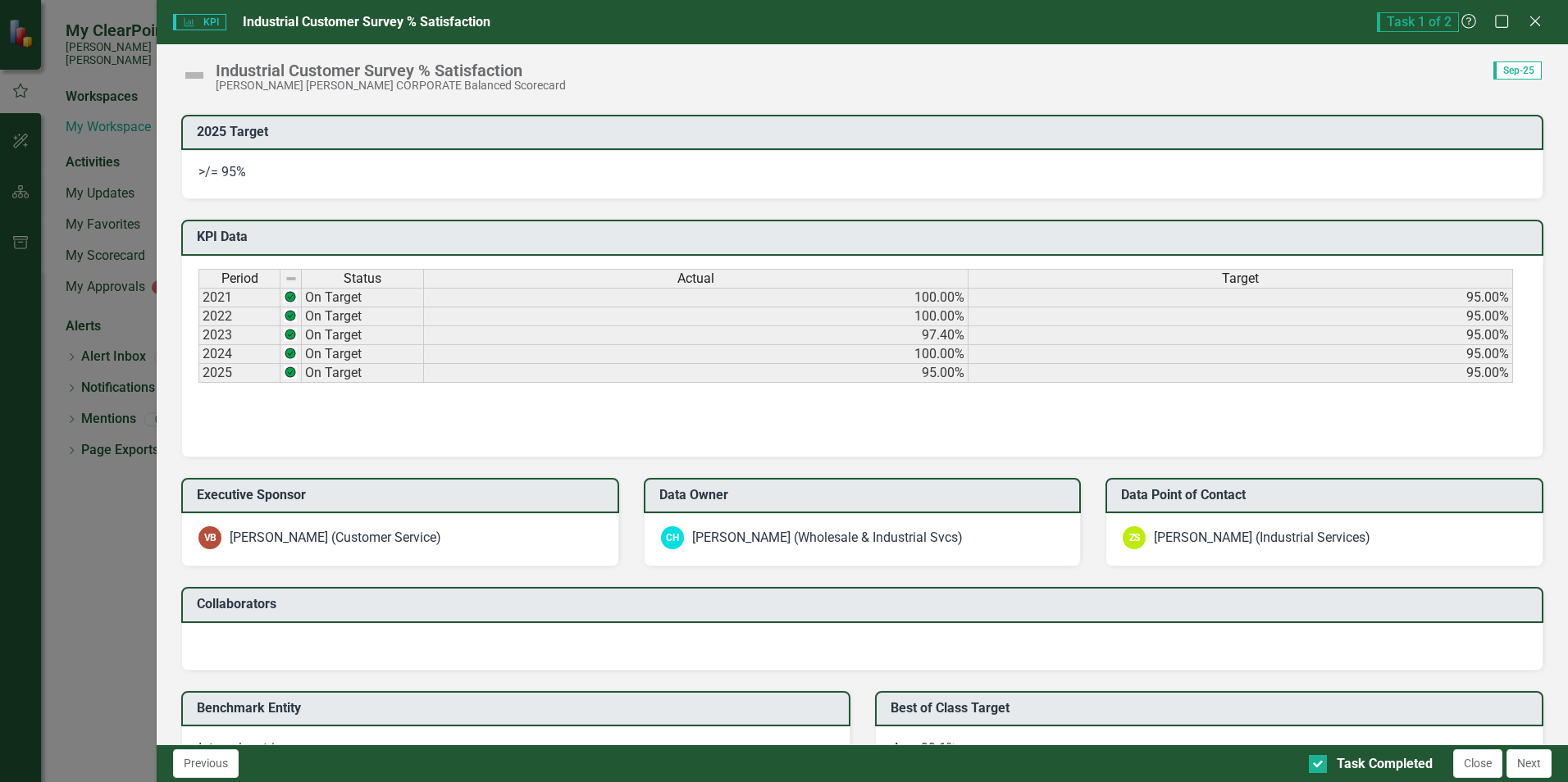
scroll to position [849, 0]
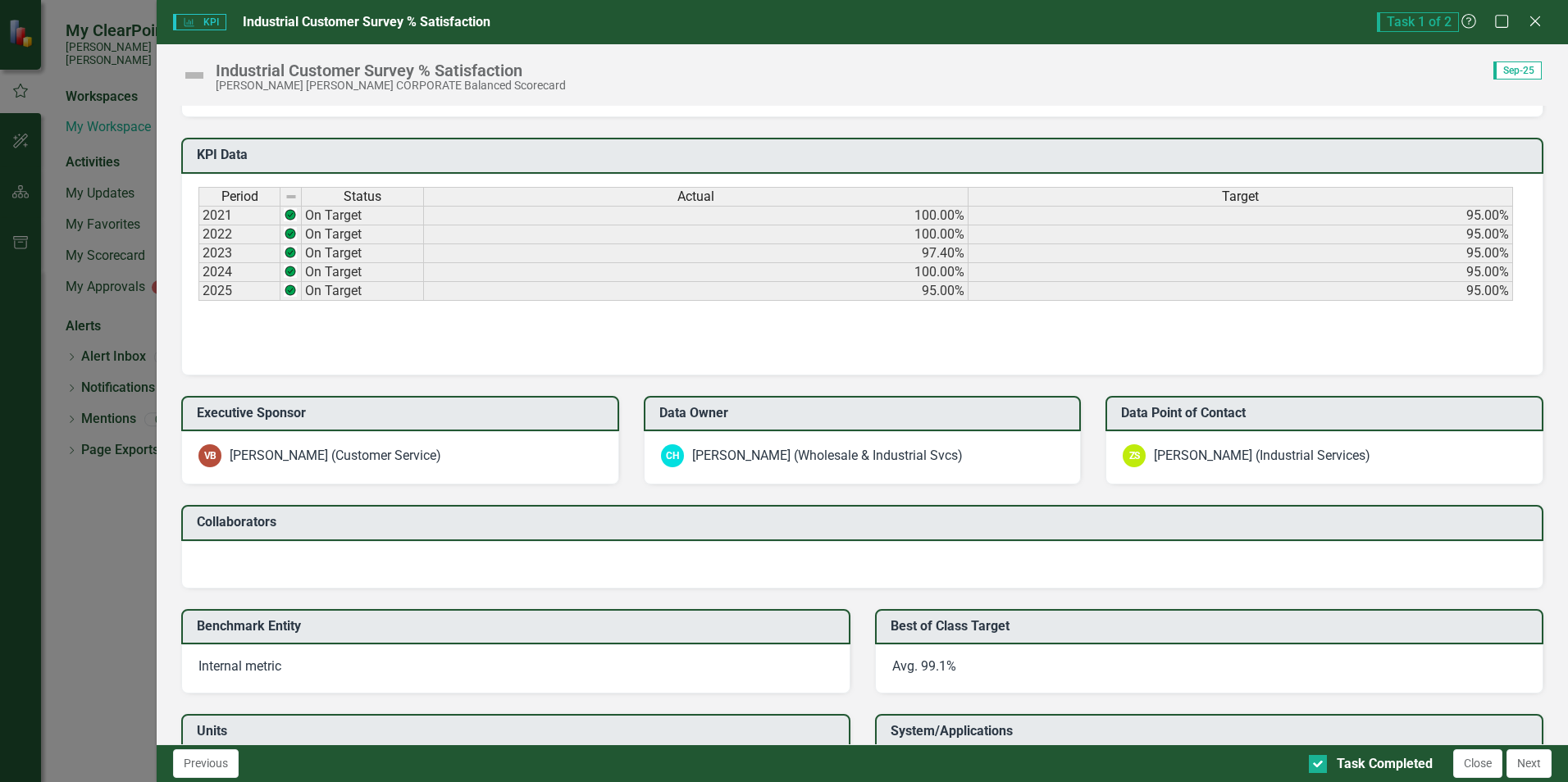
click at [1545, 22] on div "Task 1 of 2 Help Maximize Close" at bounding box center [1464, 22] width 174 height 19
click at [1539, 23] on icon "Close" at bounding box center [1534, 20] width 20 height 16
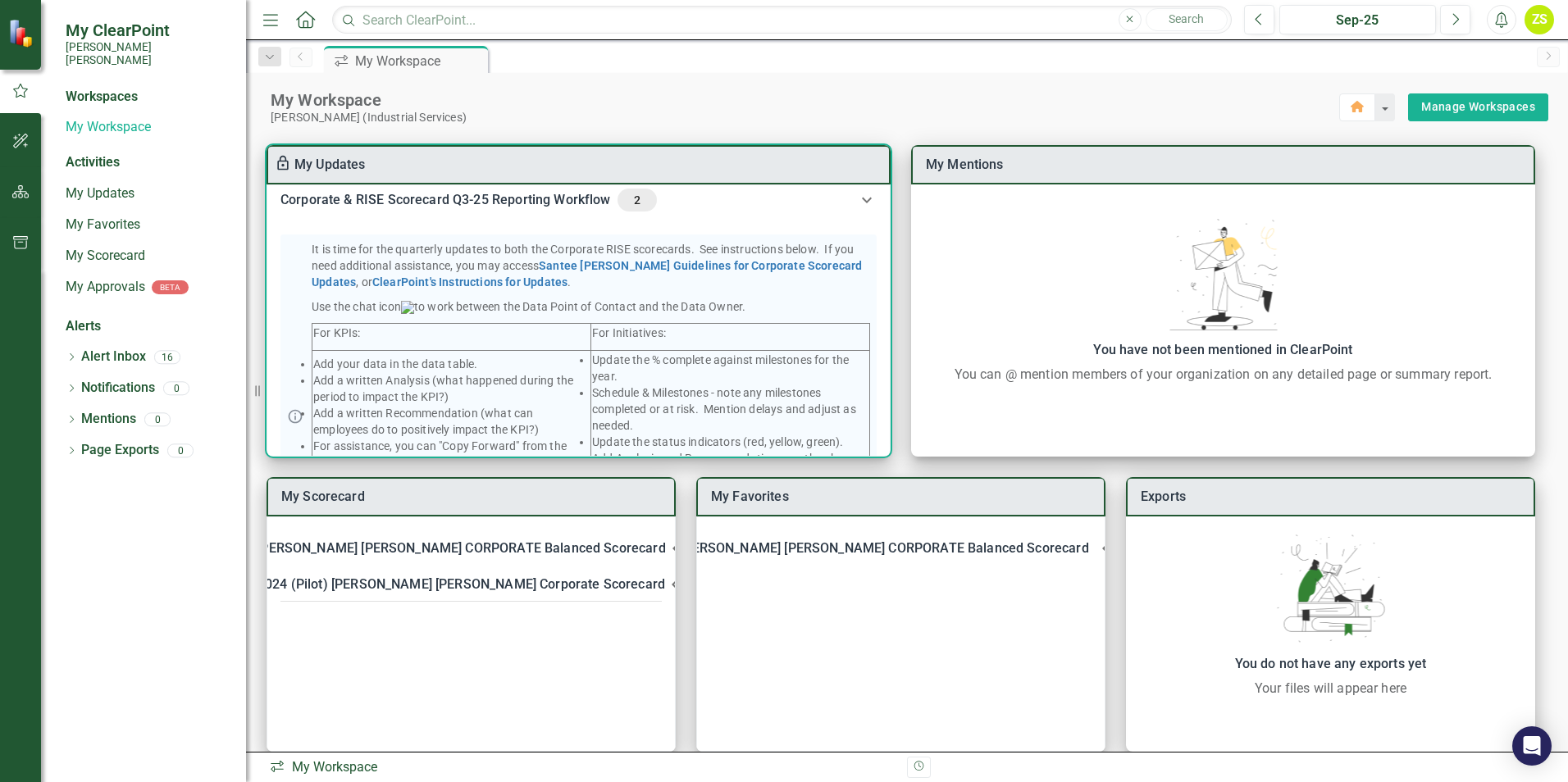
scroll to position [399, 0]
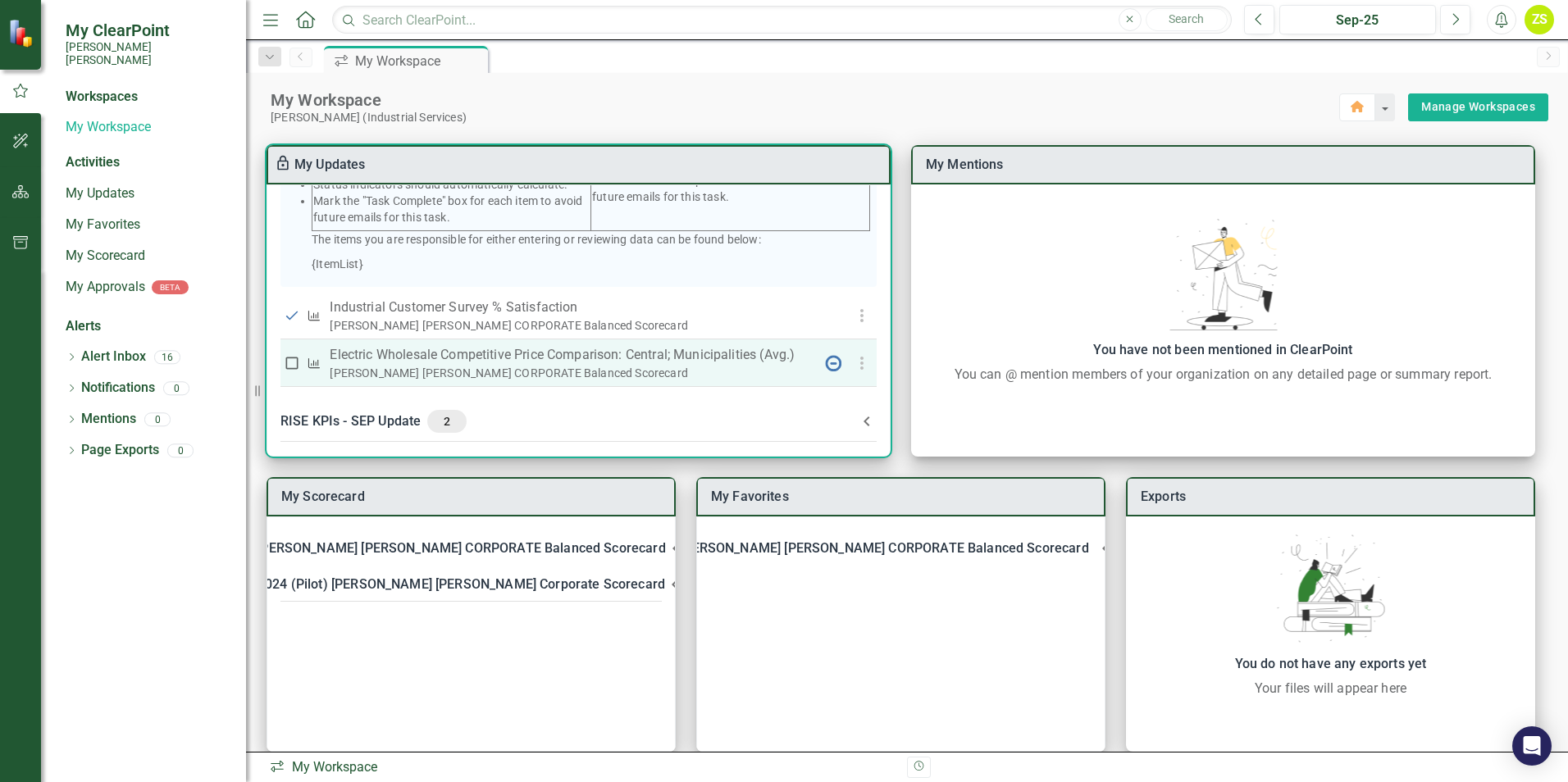
click at [492, 357] on p "Electric Wholesale Competitive Price Comparison: Central; Municipalities (Avg.)" at bounding box center [571, 354] width 483 height 19
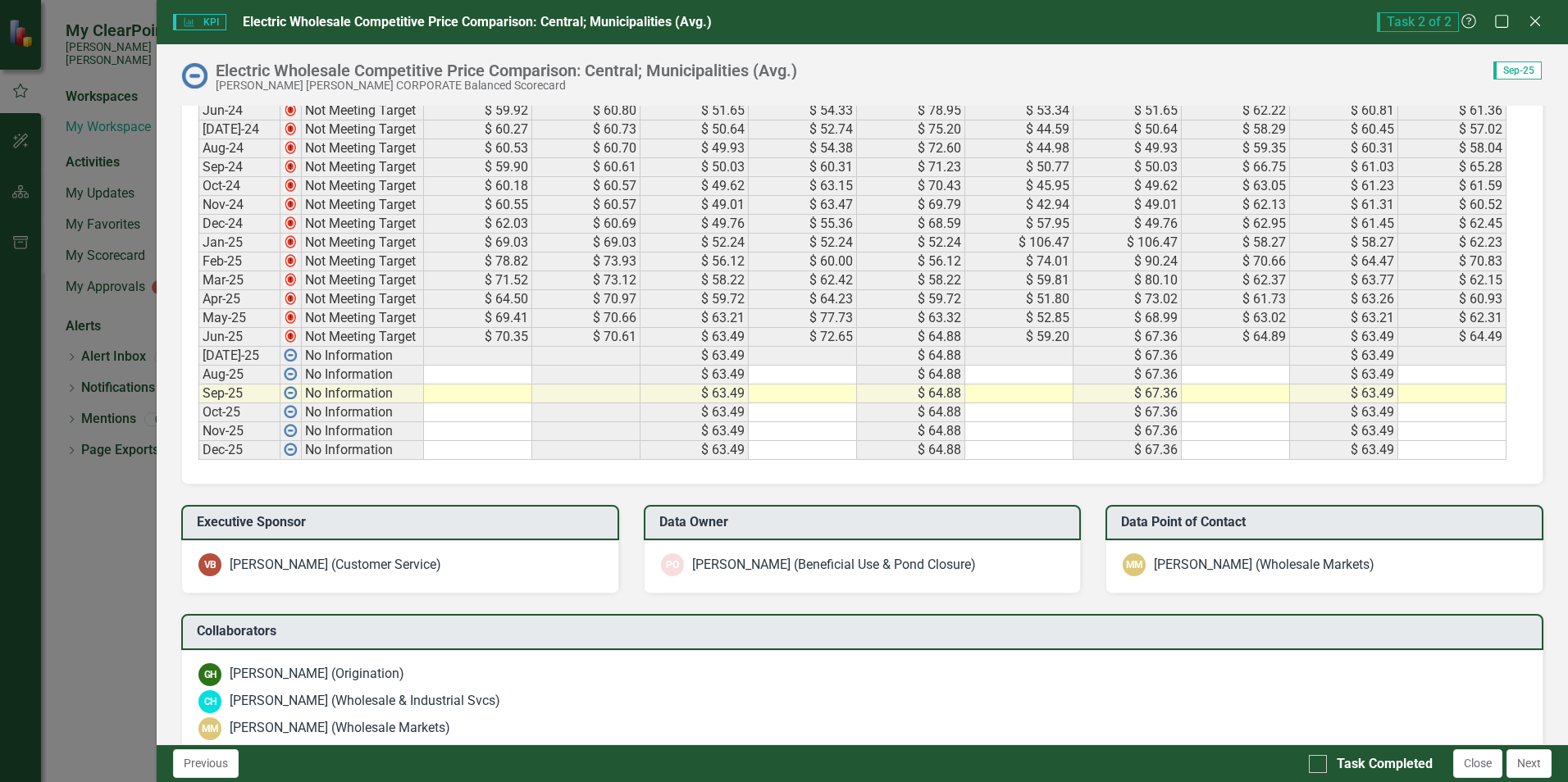
scroll to position [492, 0]
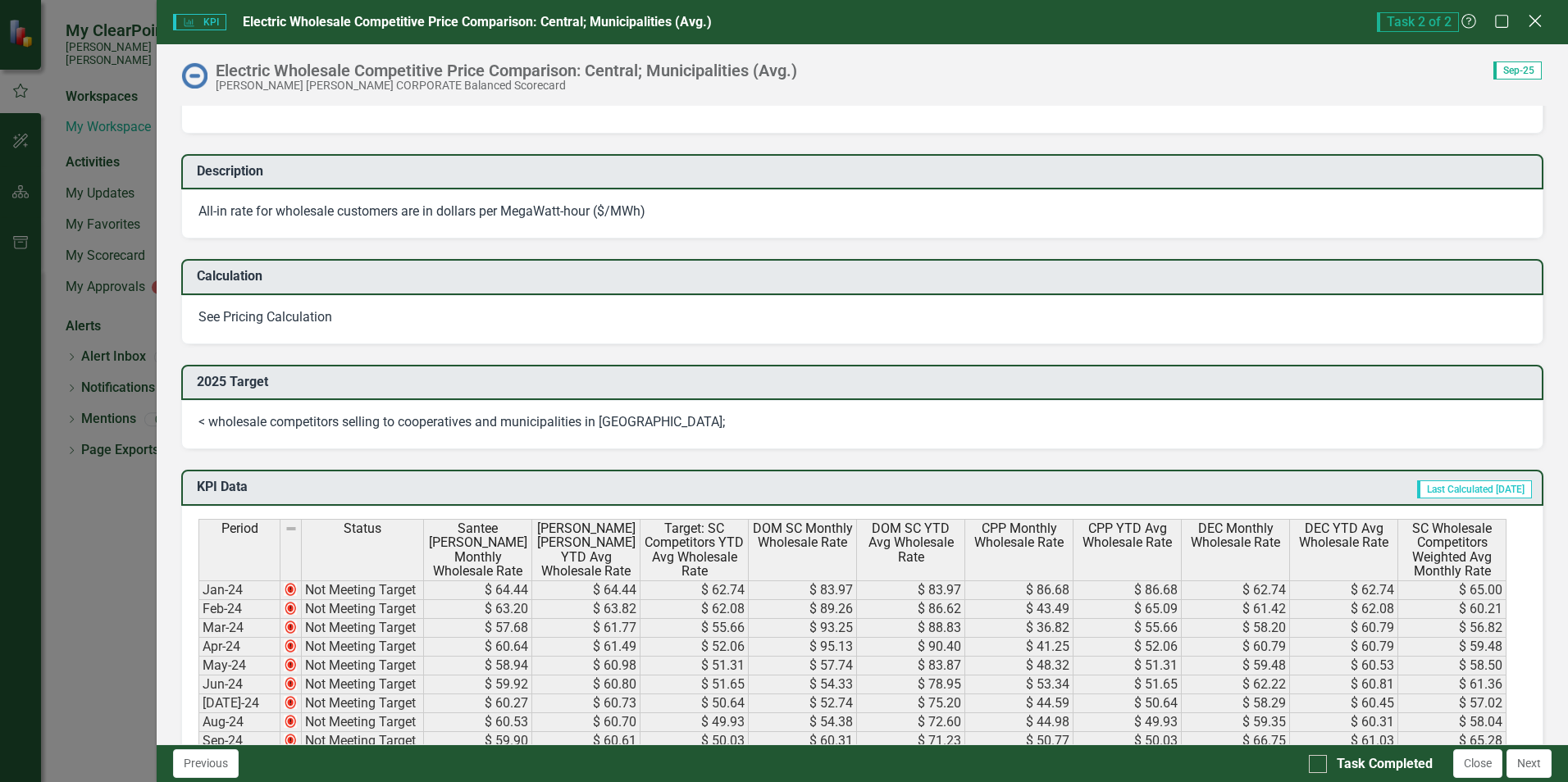
click at [1527, 19] on icon "Close" at bounding box center [1534, 20] width 20 height 16
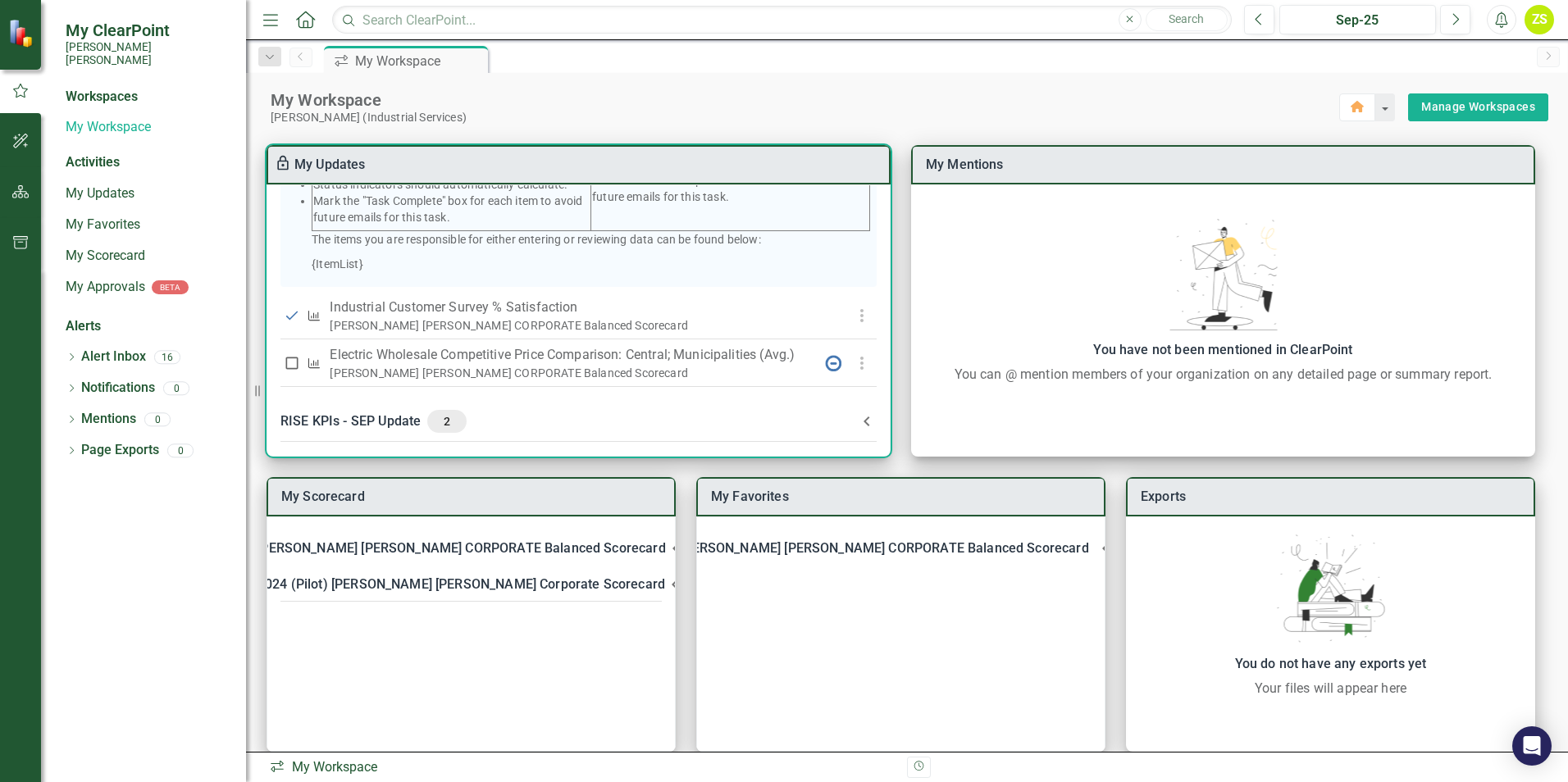
scroll to position [21, 0]
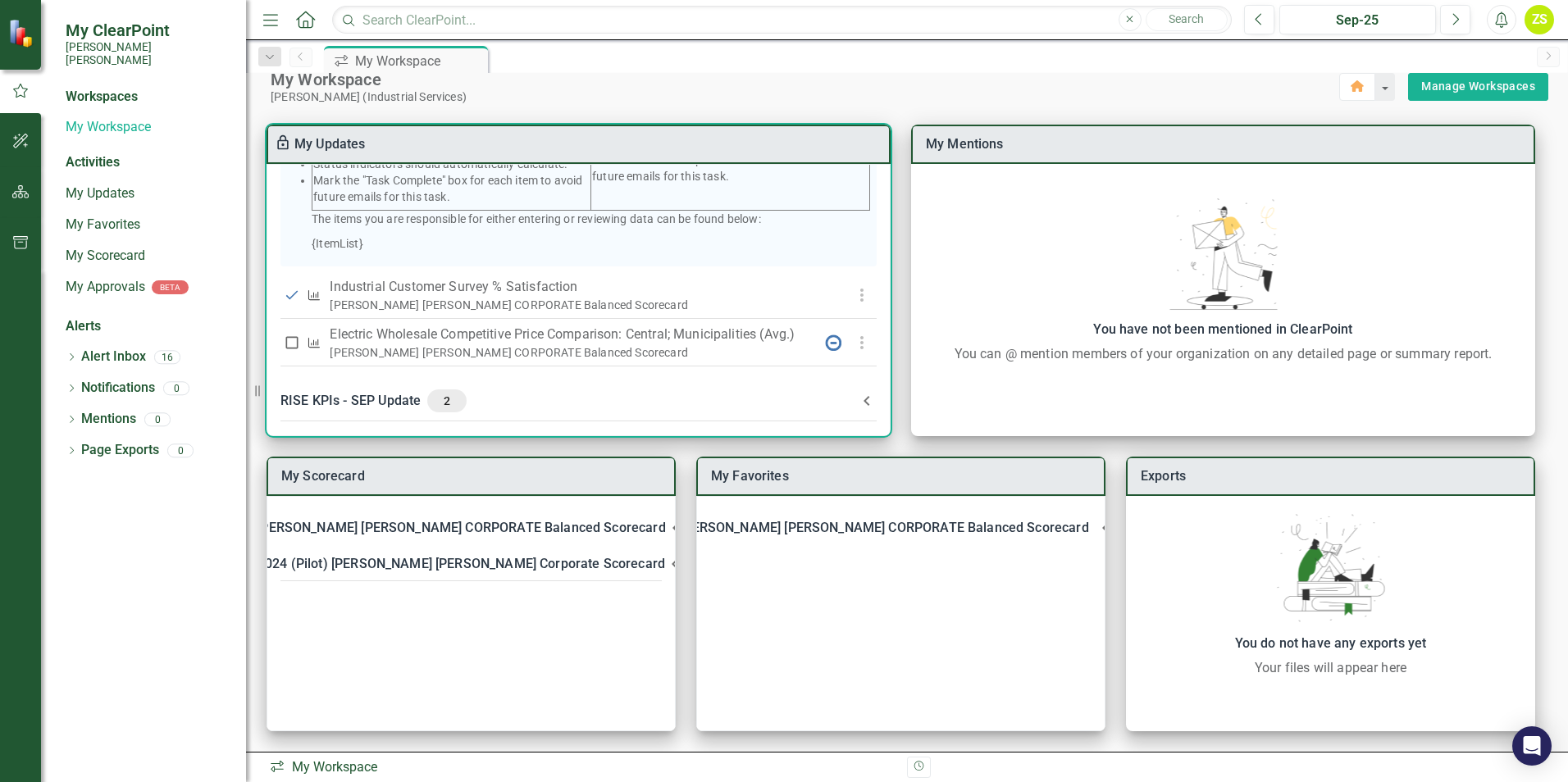
click at [857, 392] on icon at bounding box center [867, 401] width 19 height 19
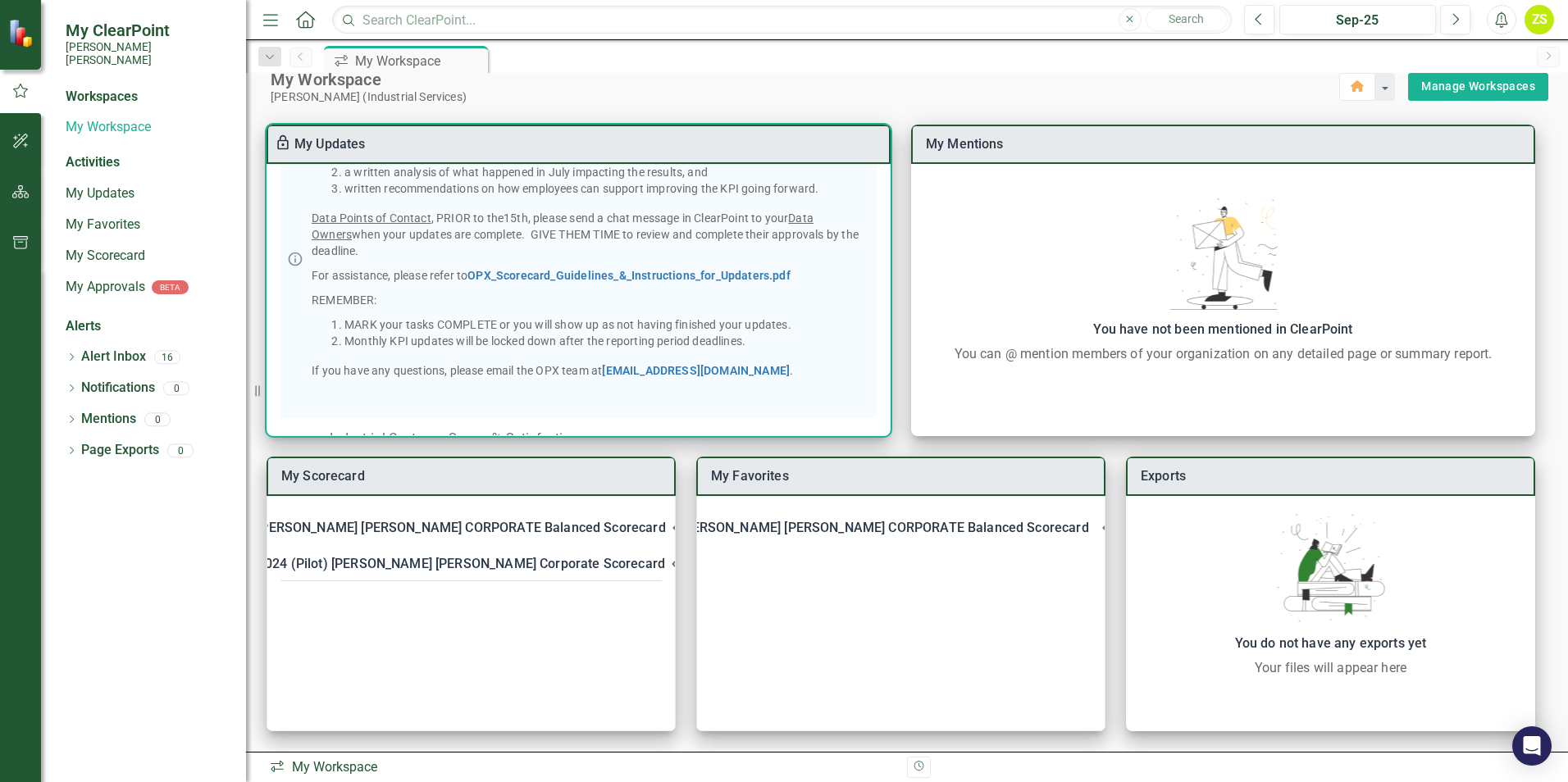
scroll to position [850, 0]
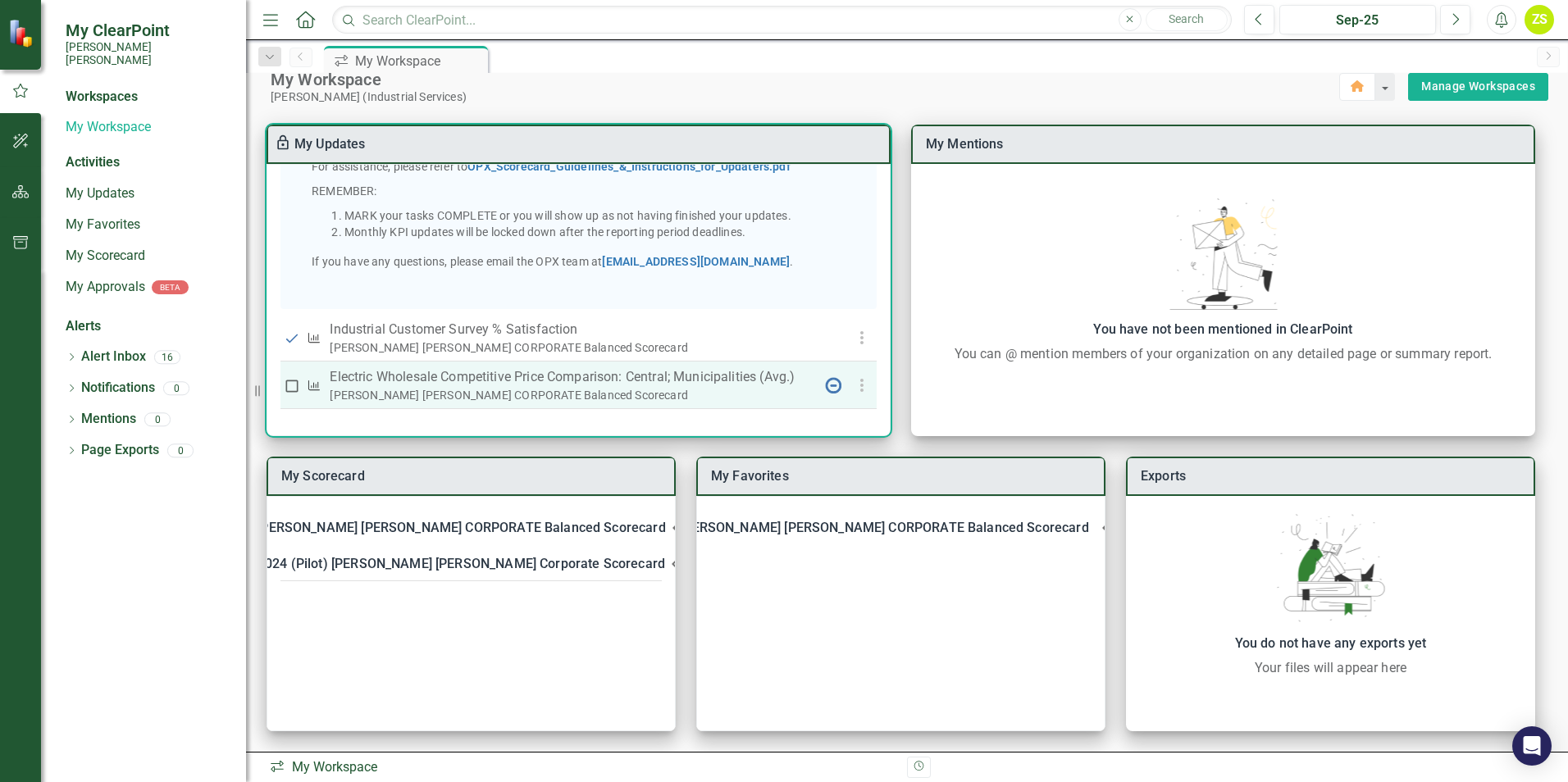
click at [441, 380] on p "Electric Wholesale Competitive Price Comparison: Central; Municipalities (Avg.)" at bounding box center [571, 377] width 483 height 19
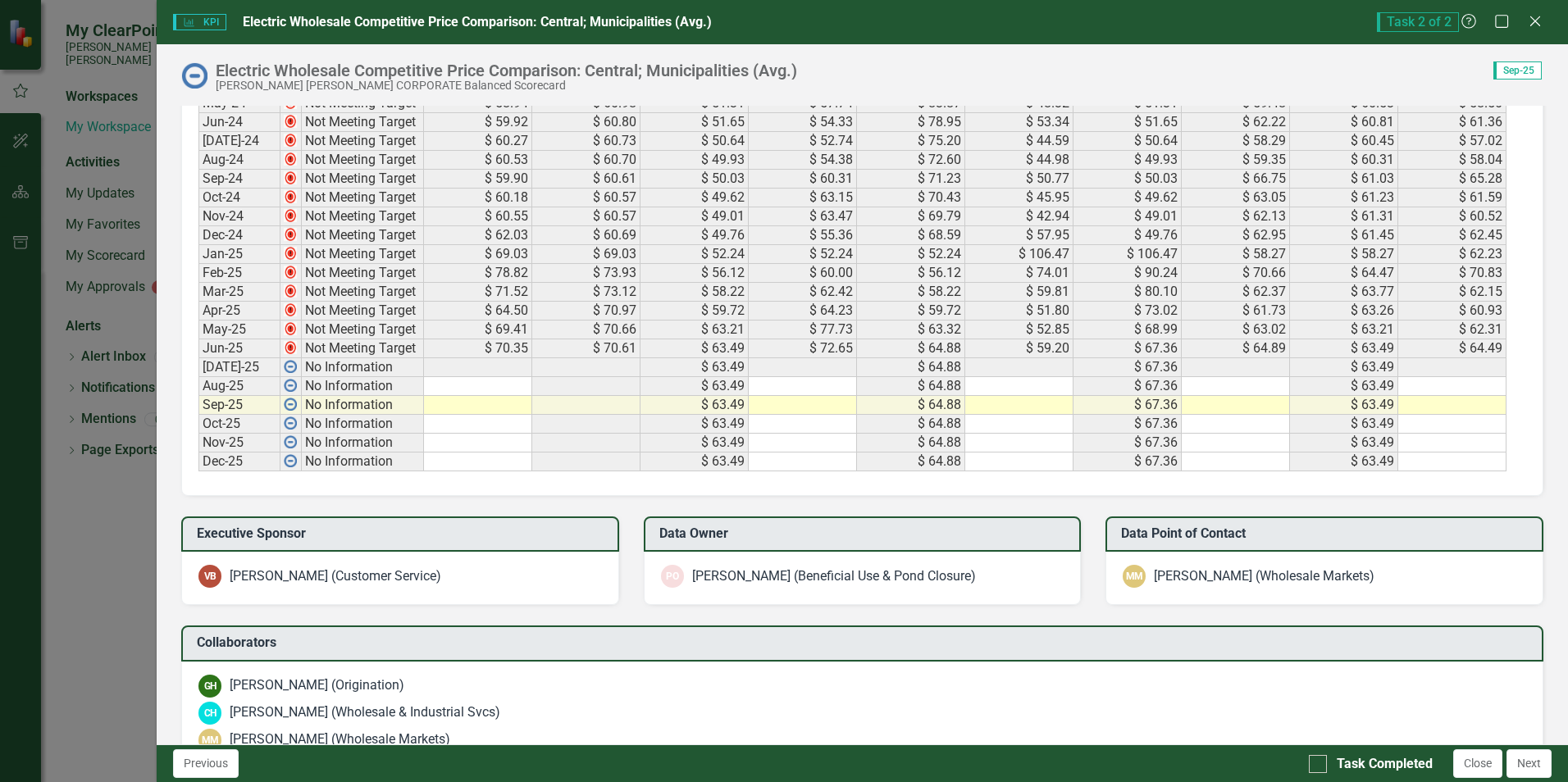
scroll to position [1065, 0]
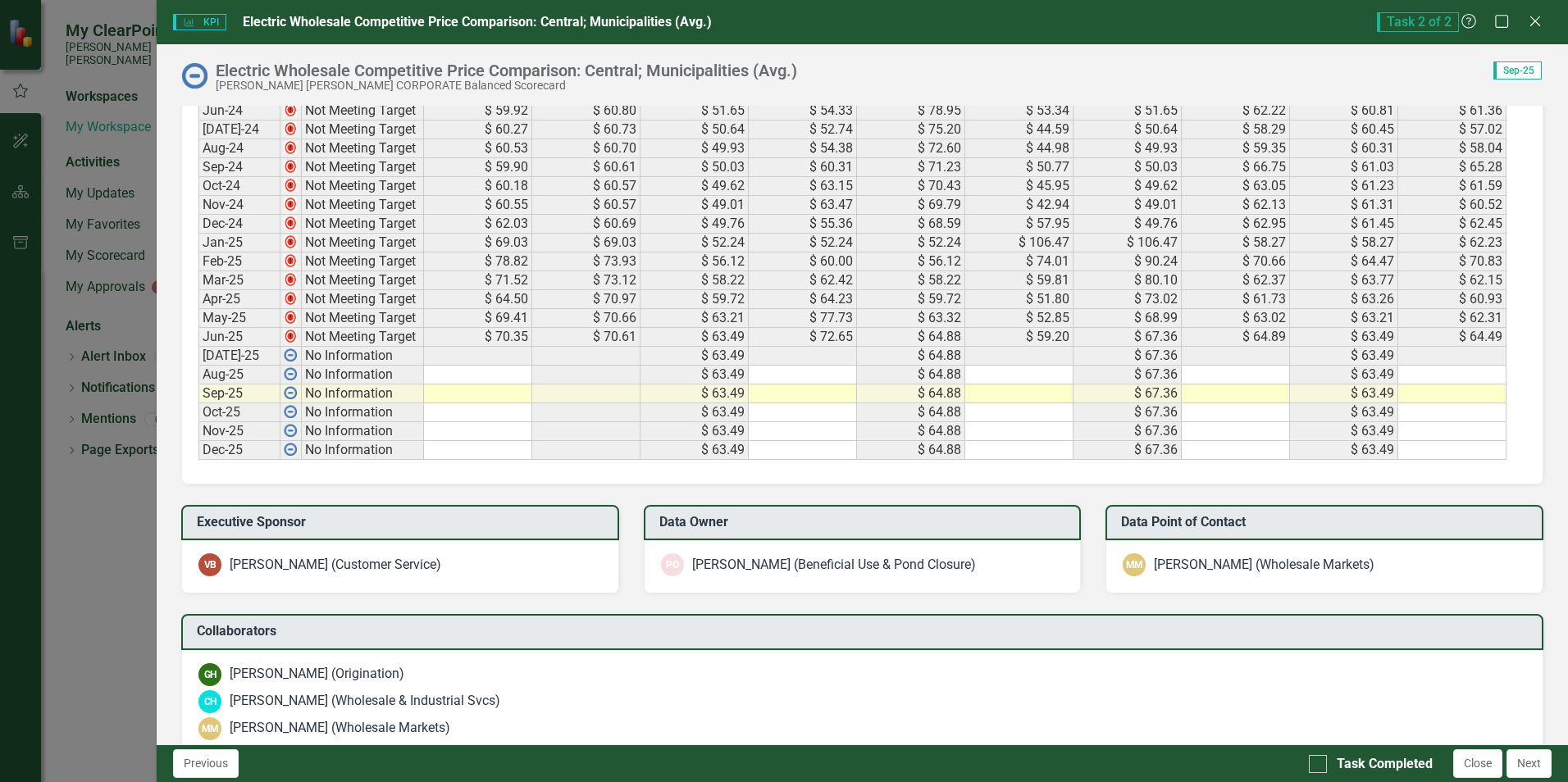
click at [488, 398] on td at bounding box center [477, 393] width 108 height 19
click at [480, 427] on td at bounding box center [477, 431] width 108 height 19
click at [474, 456] on td at bounding box center [477, 450] width 108 height 19
click at [449, 396] on td at bounding box center [477, 393] width 108 height 19
click at [1538, 19] on icon "Close" at bounding box center [1534, 20] width 20 height 16
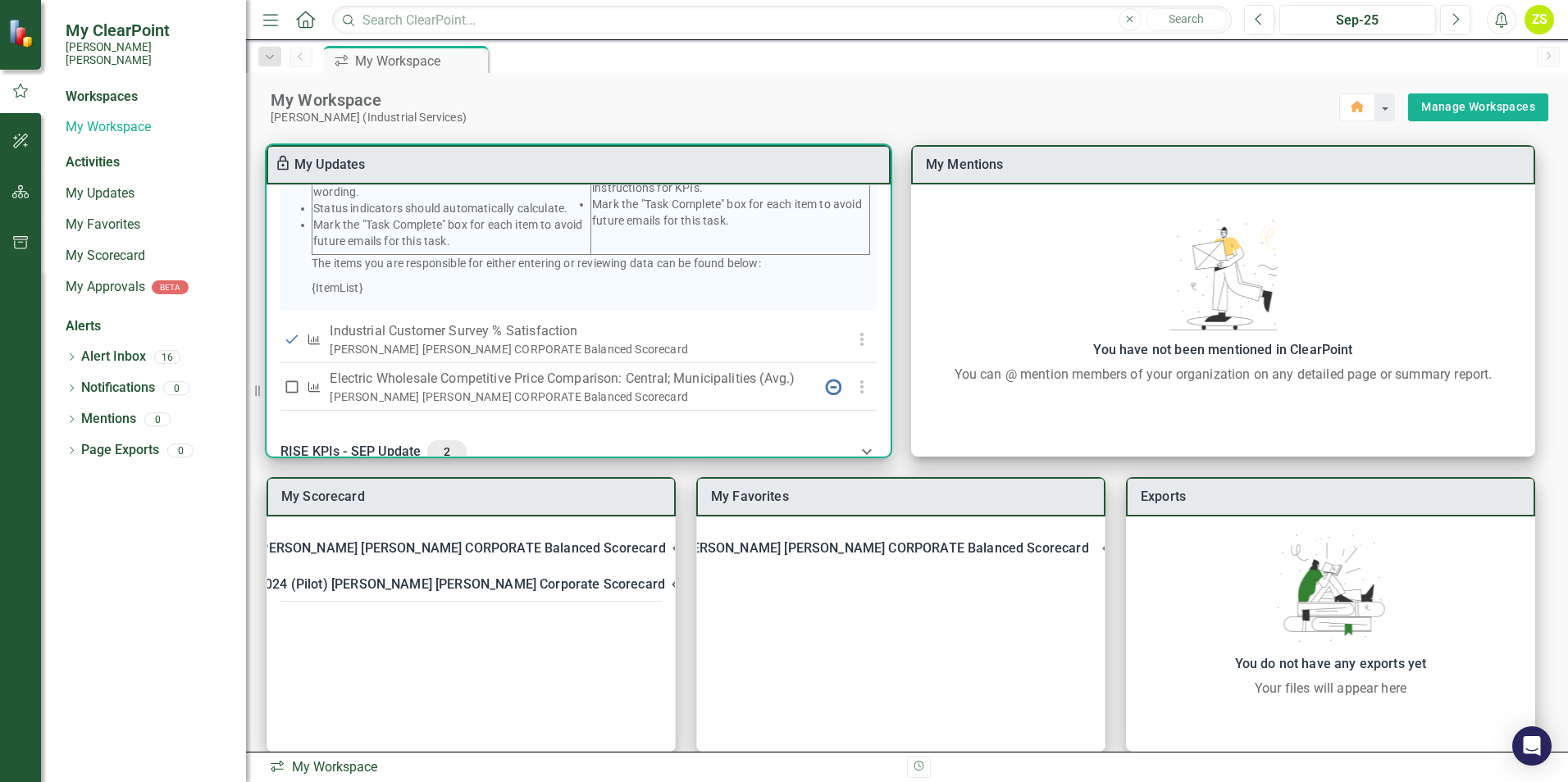
scroll to position [0, 0]
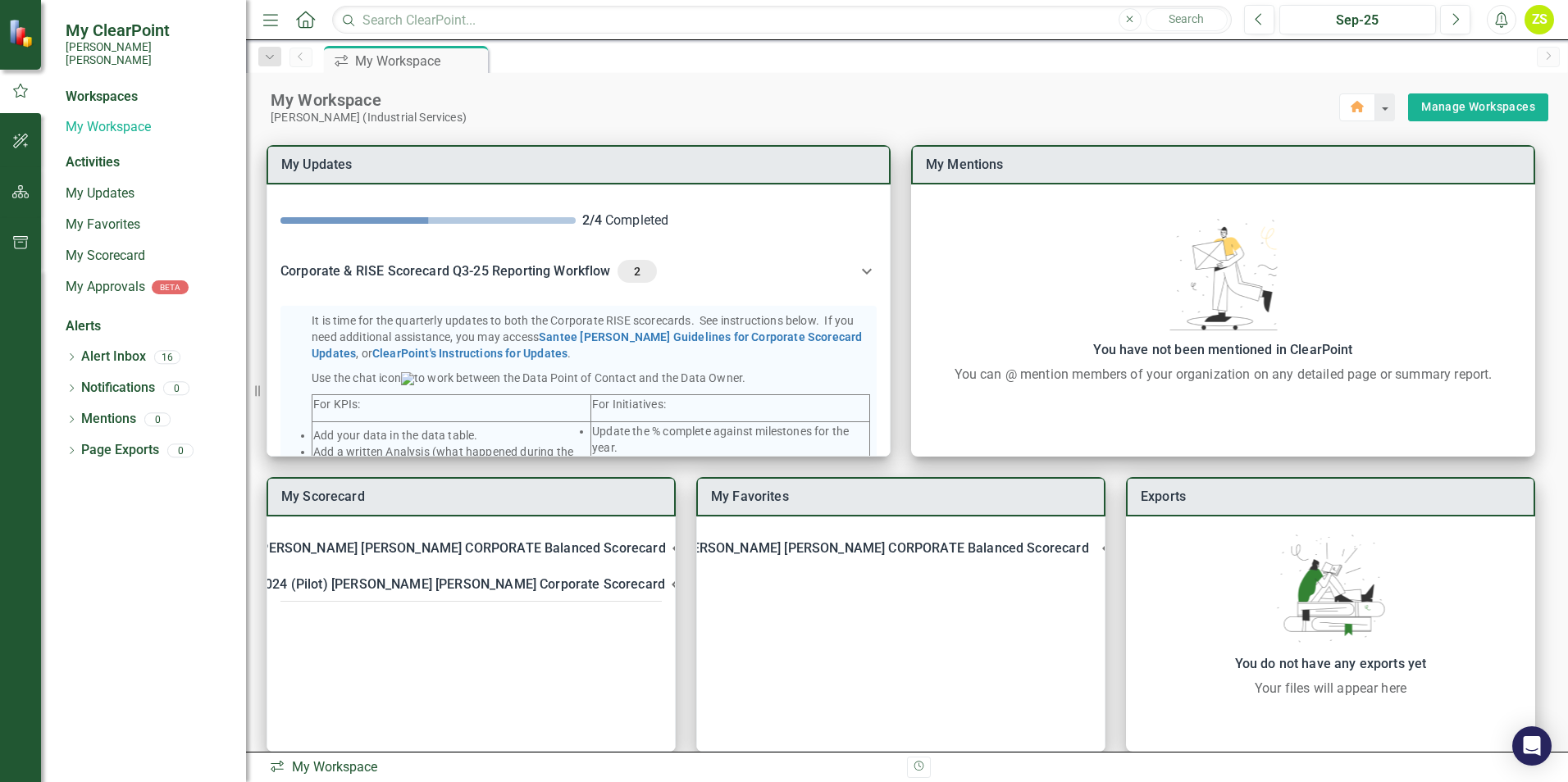
click at [688, 72] on div "Dropdown Search icon.workspace My Workspace Pin Previous icon.workspace My Work…" at bounding box center [907, 56] width 1322 height 33
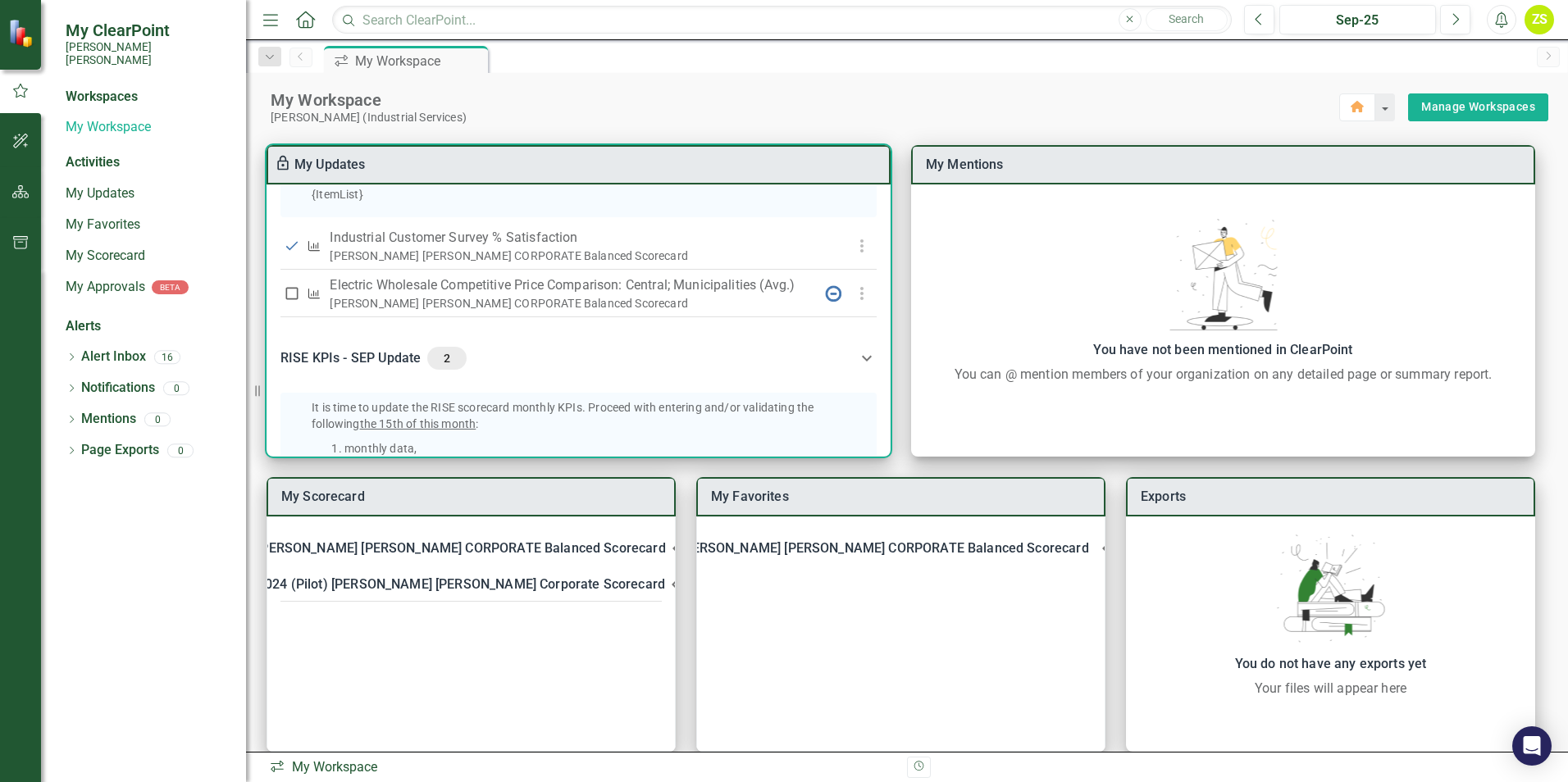
scroll to position [492, 0]
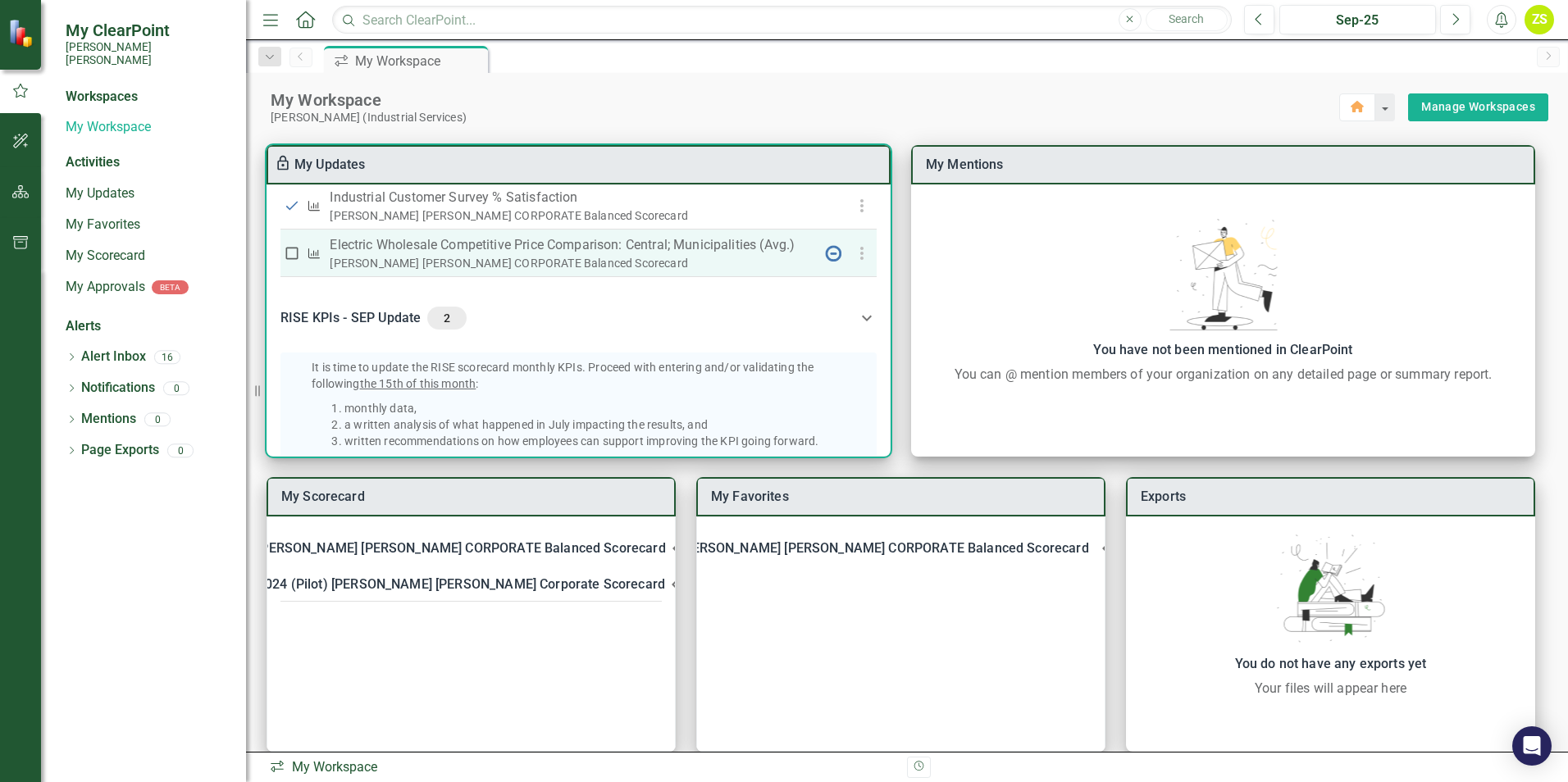
click at [604, 255] on p "Electric Wholesale Competitive Price Comparison: Central; Municipalities (Avg.)" at bounding box center [571, 245] width 483 height 19
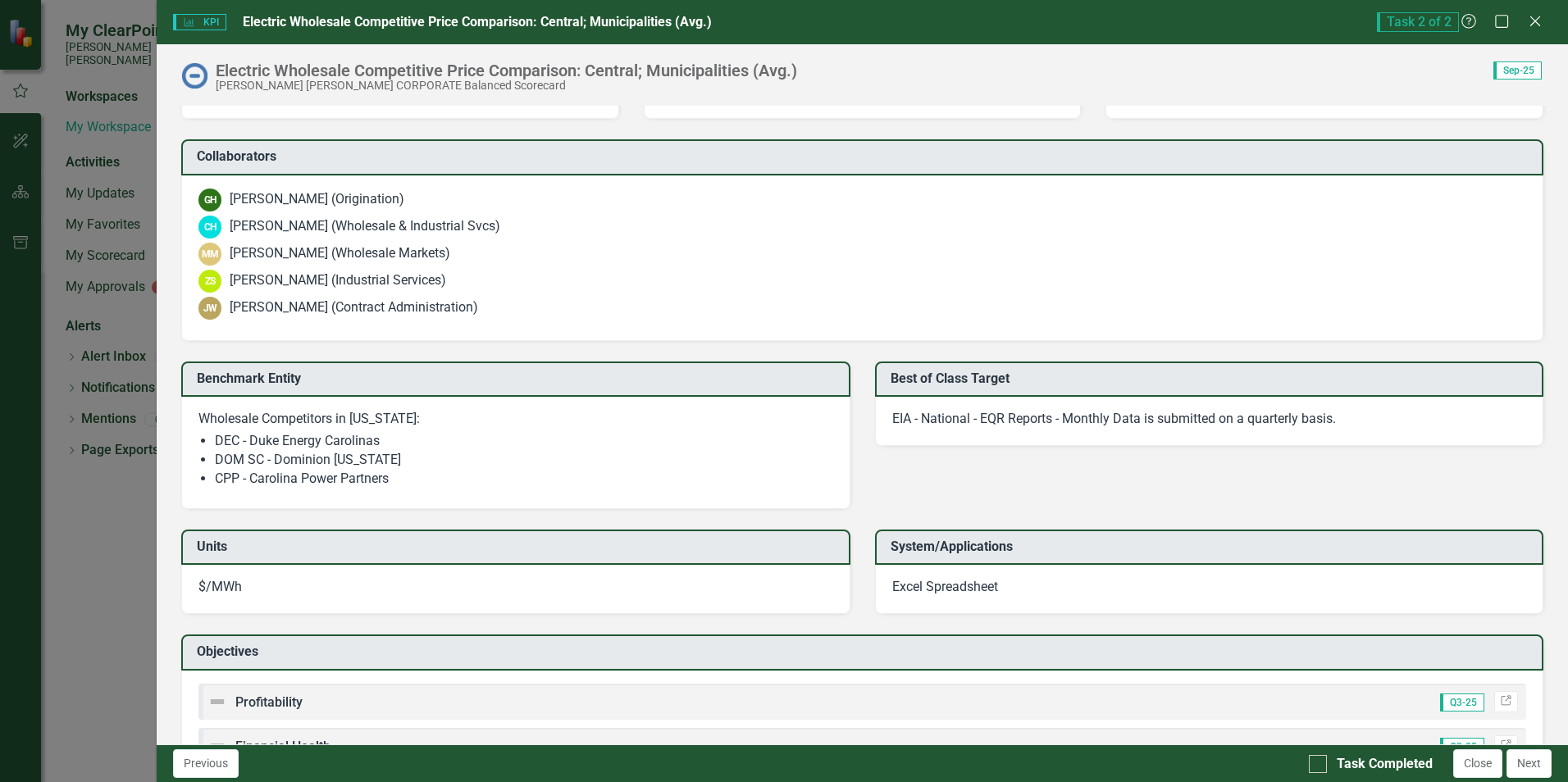
scroll to position [1558, 0]
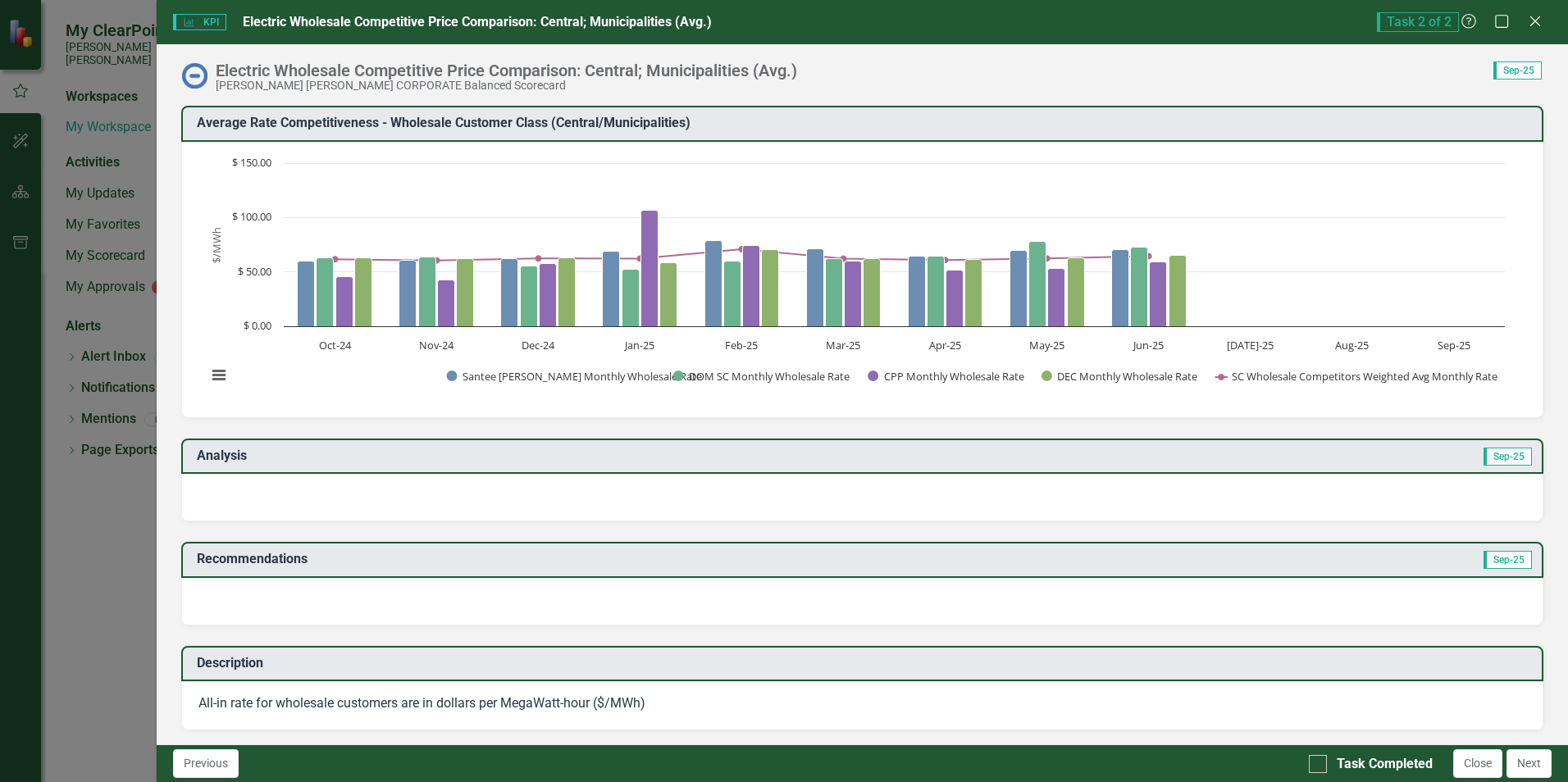
scroll to position [1558, 0]
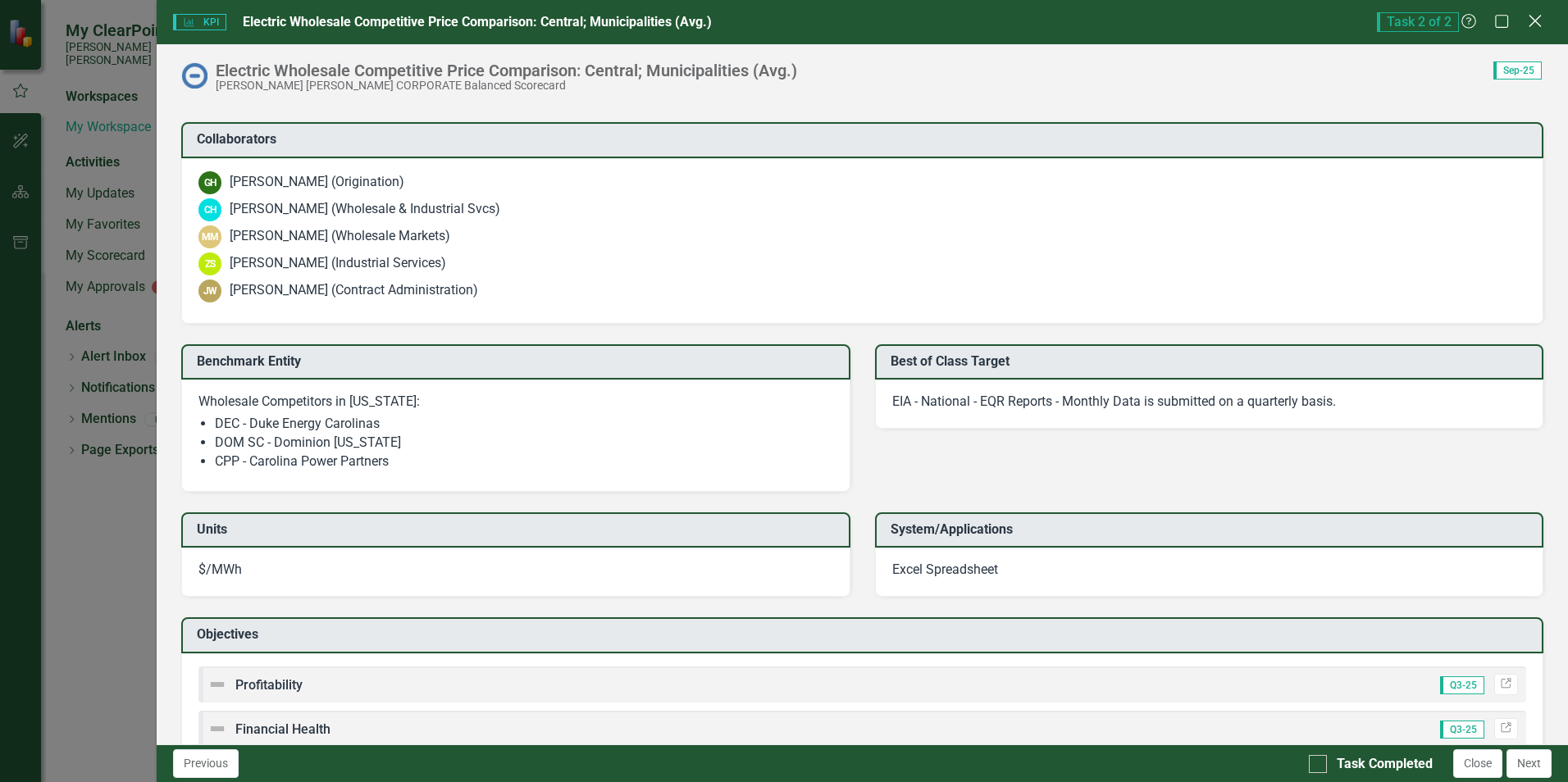
click at [1533, 19] on icon at bounding box center [1534, 20] width 13 height 13
